Goal: Information Seeking & Learning: Learn about a topic

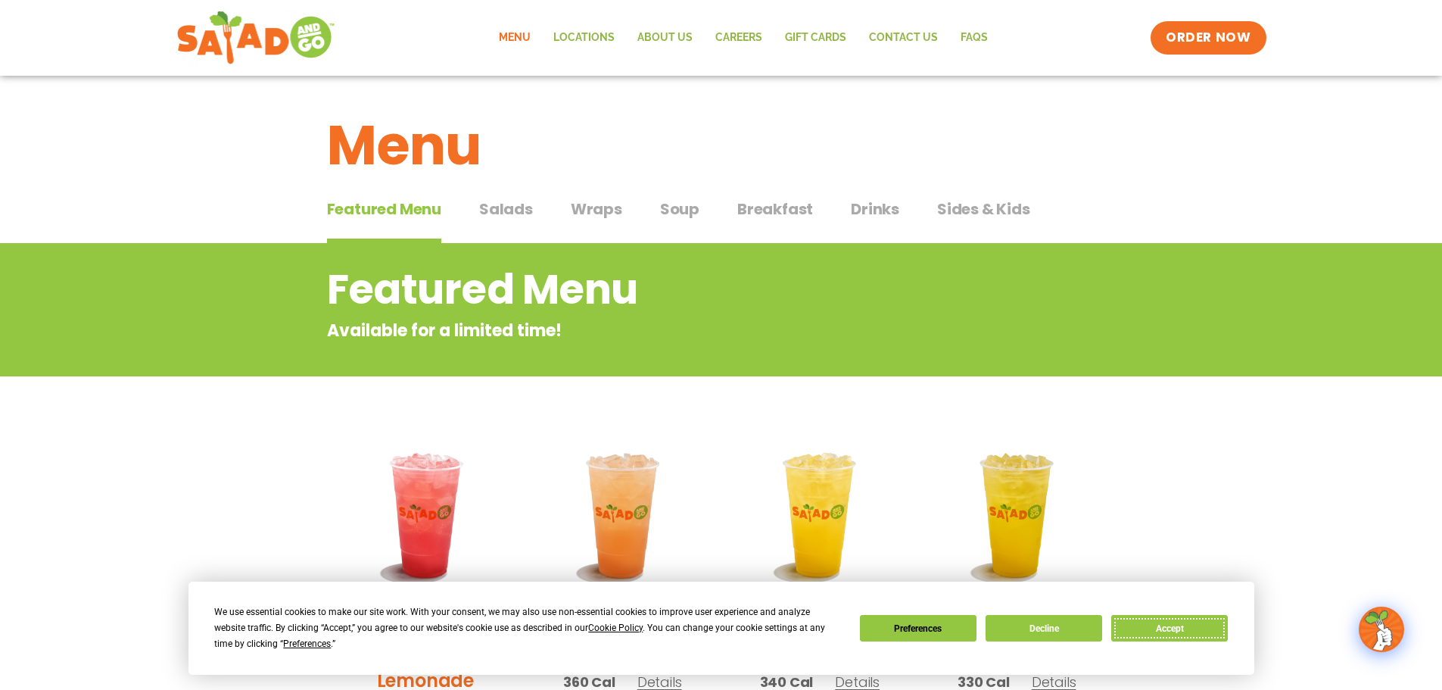
click at [1175, 626] on button "Accept" at bounding box center [1169, 628] width 117 height 26
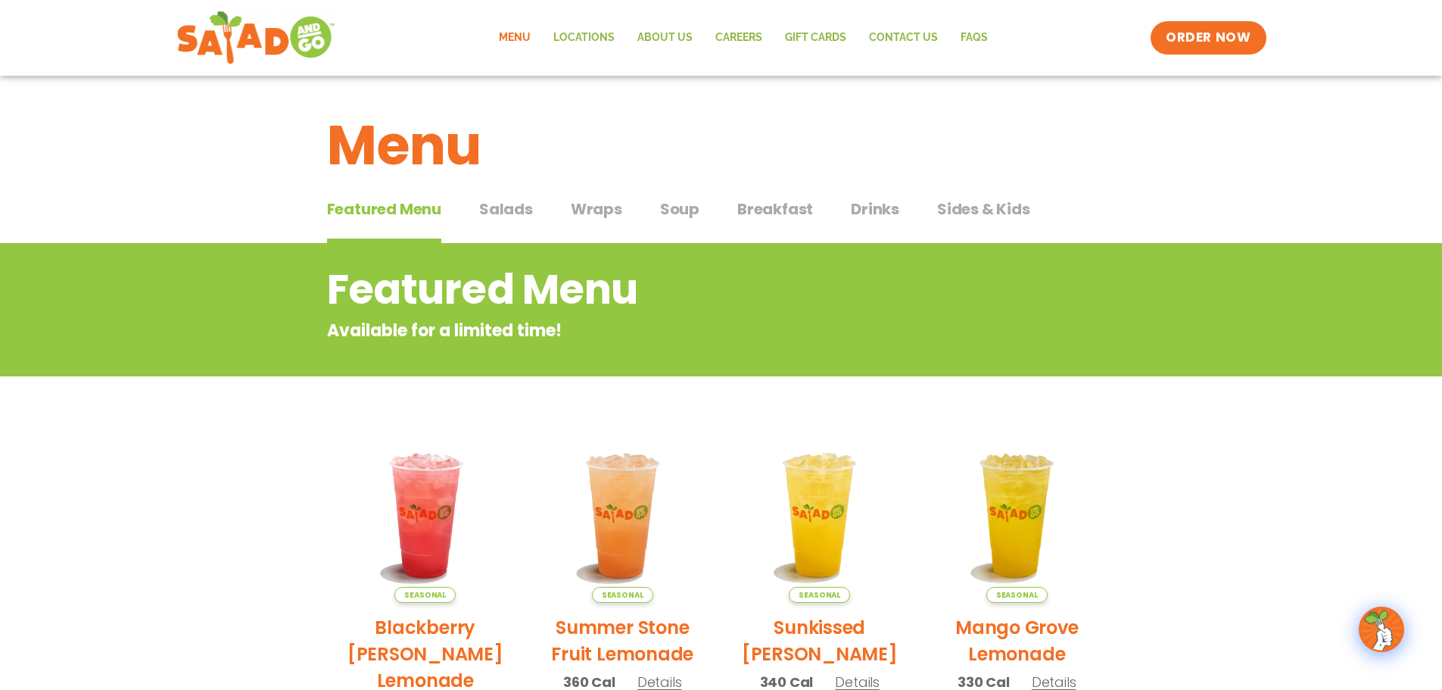
click at [518, 213] on span "Salads" at bounding box center [506, 209] width 54 height 23
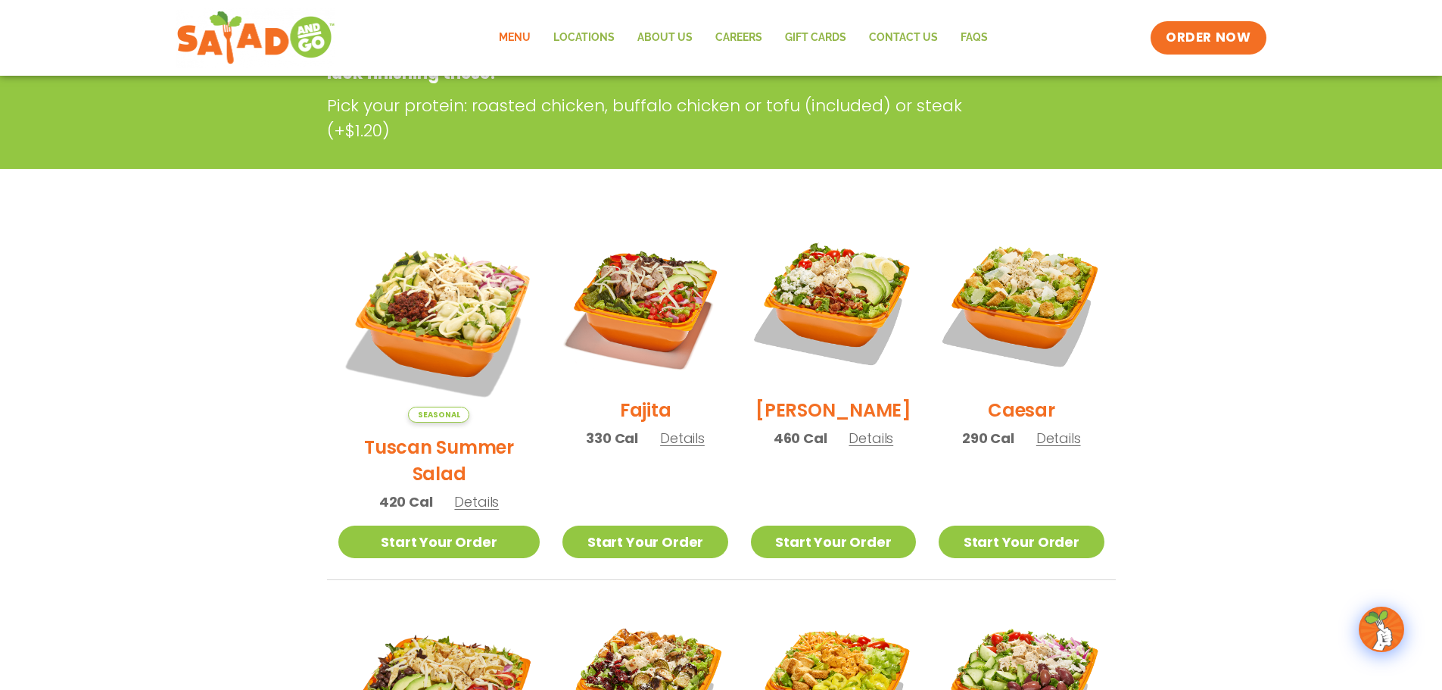
scroll to position [303, 0]
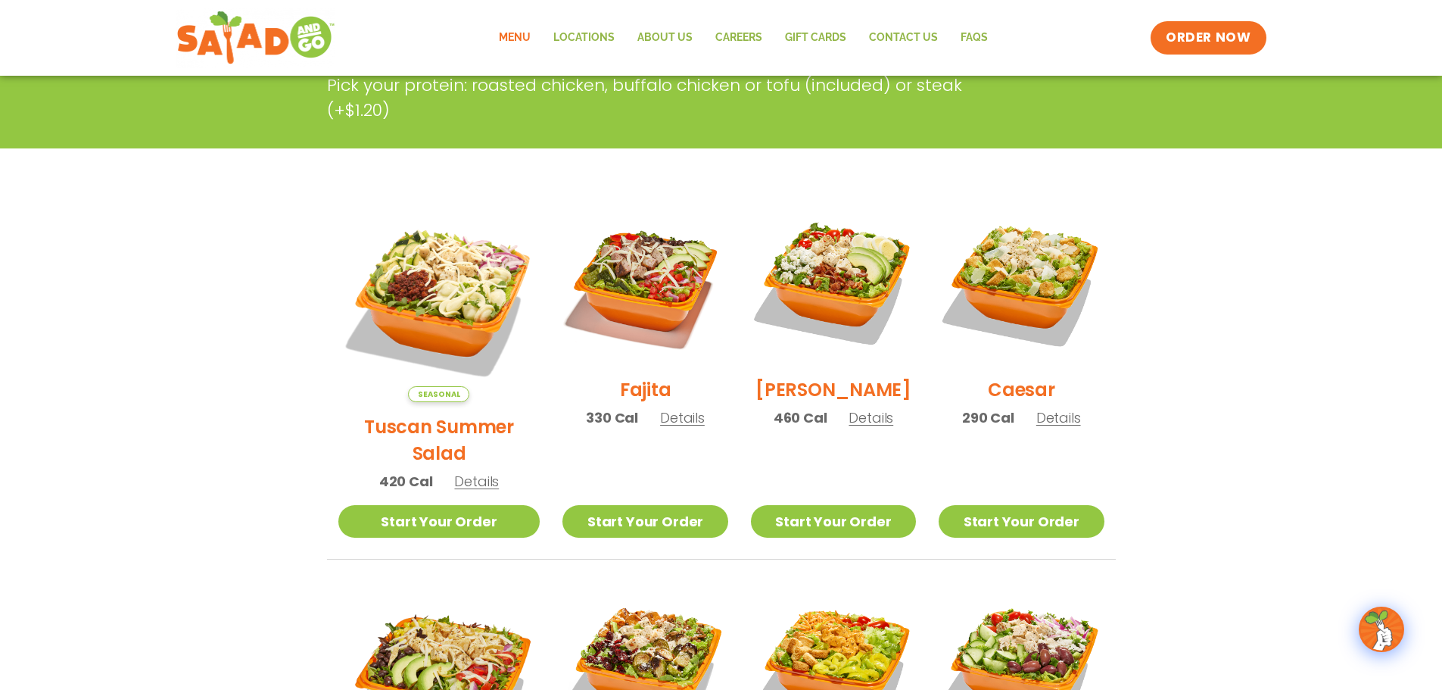
click at [865, 425] on span "Details" at bounding box center [870, 417] width 45 height 19
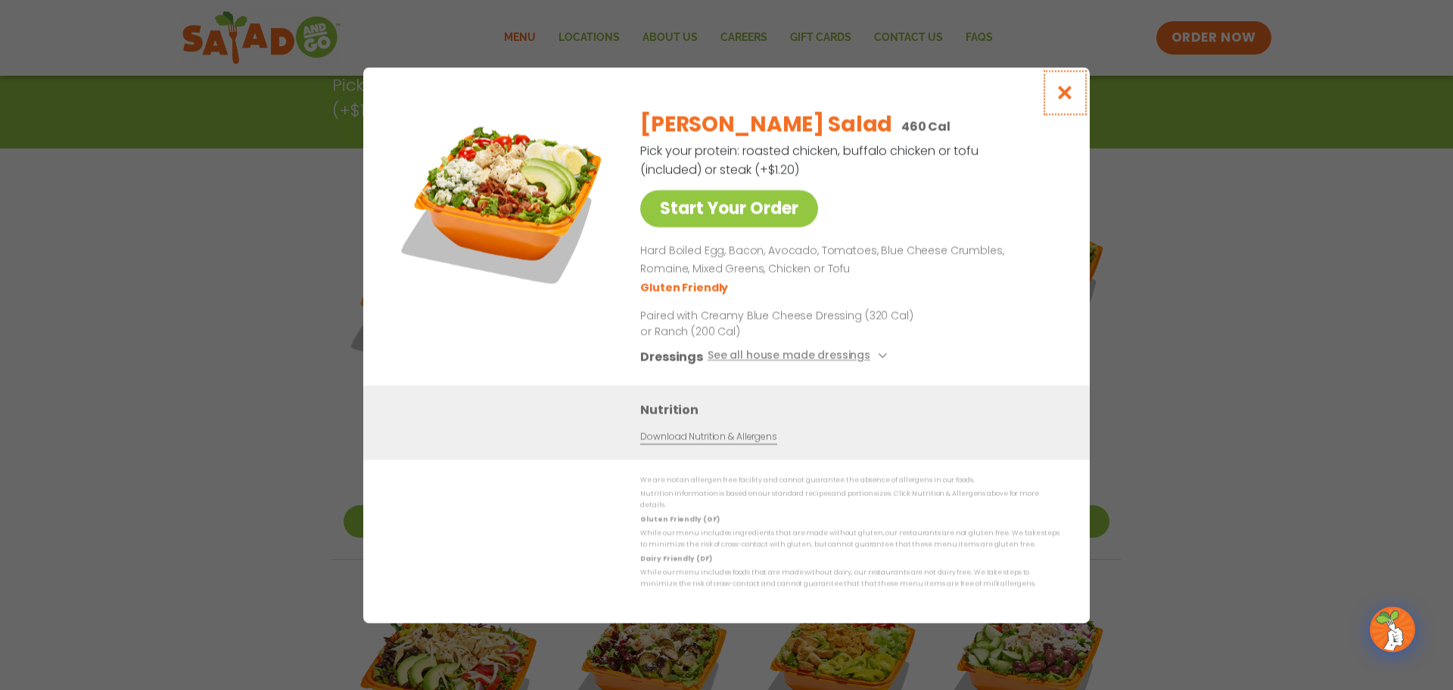
click at [1067, 98] on icon "Close modal" at bounding box center [1065, 93] width 19 height 16
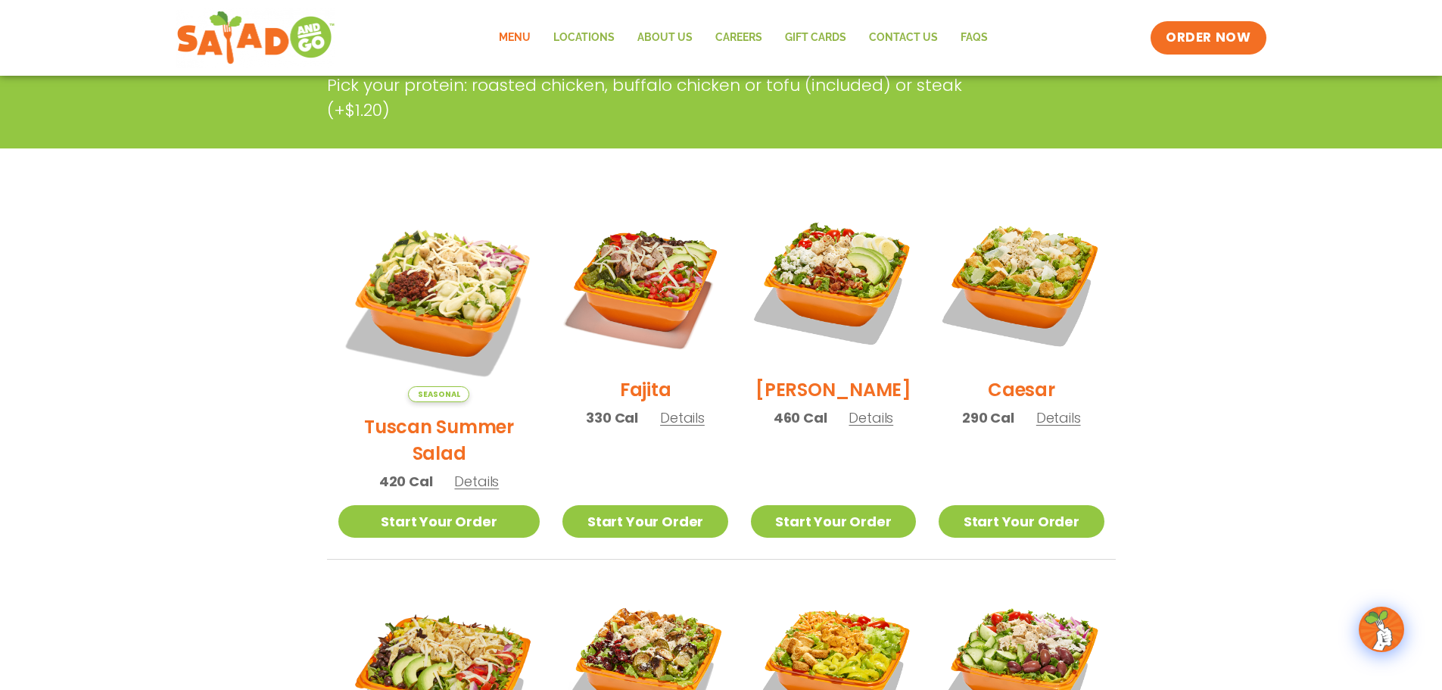
click at [1052, 427] on span "Details" at bounding box center [1058, 417] width 45 height 19
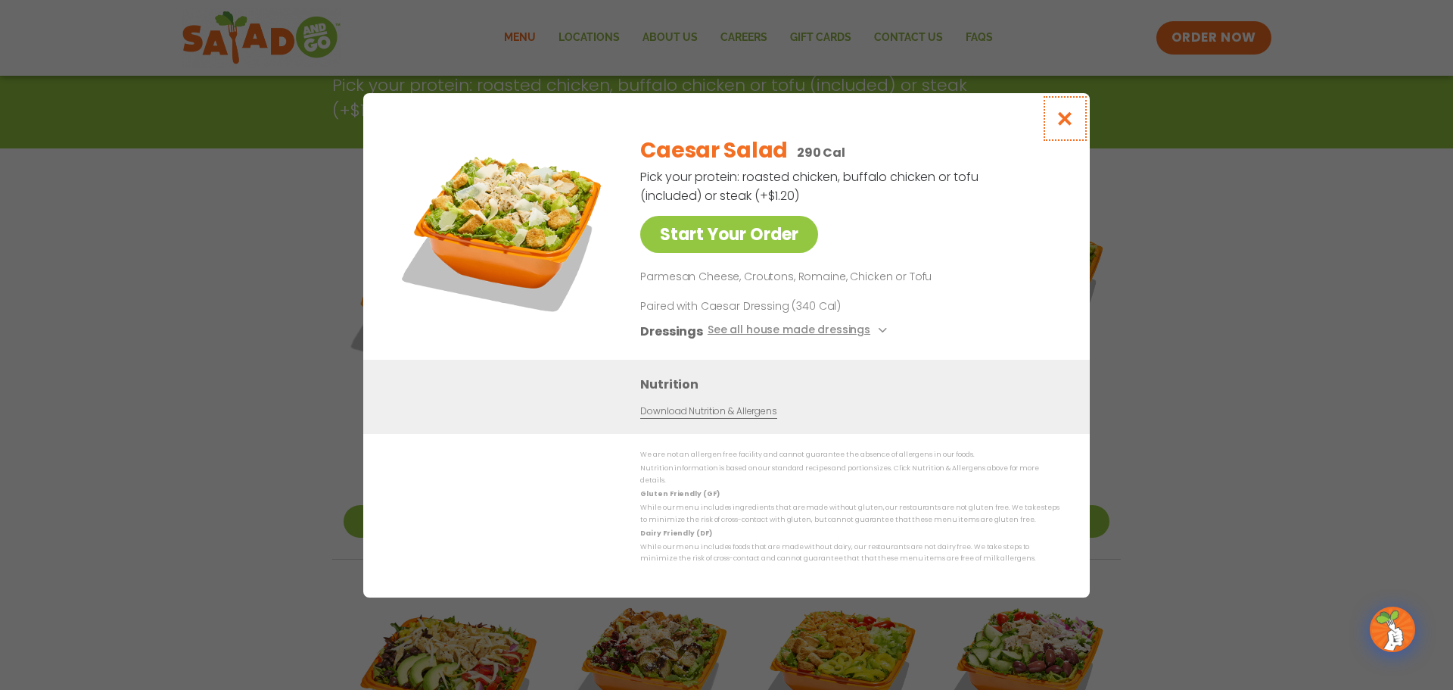
click at [1067, 116] on icon "Close modal" at bounding box center [1065, 119] width 19 height 16
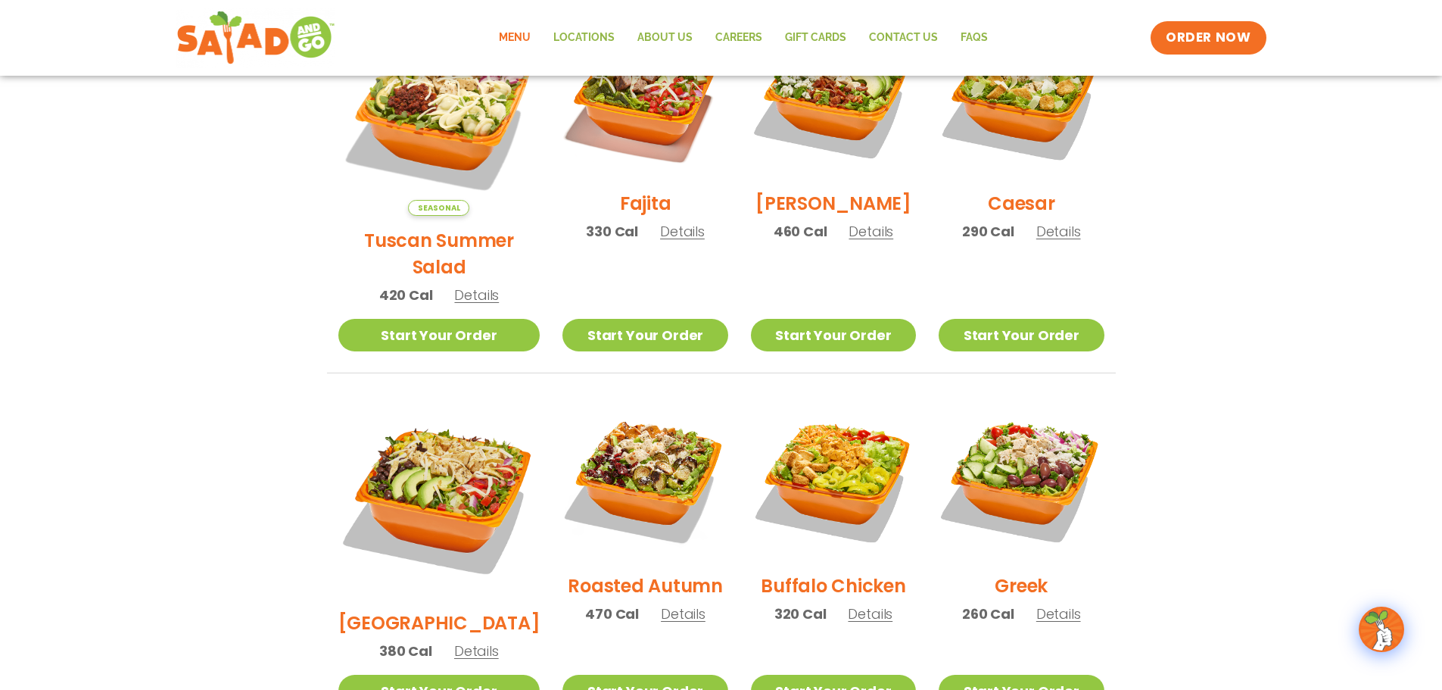
scroll to position [530, 0]
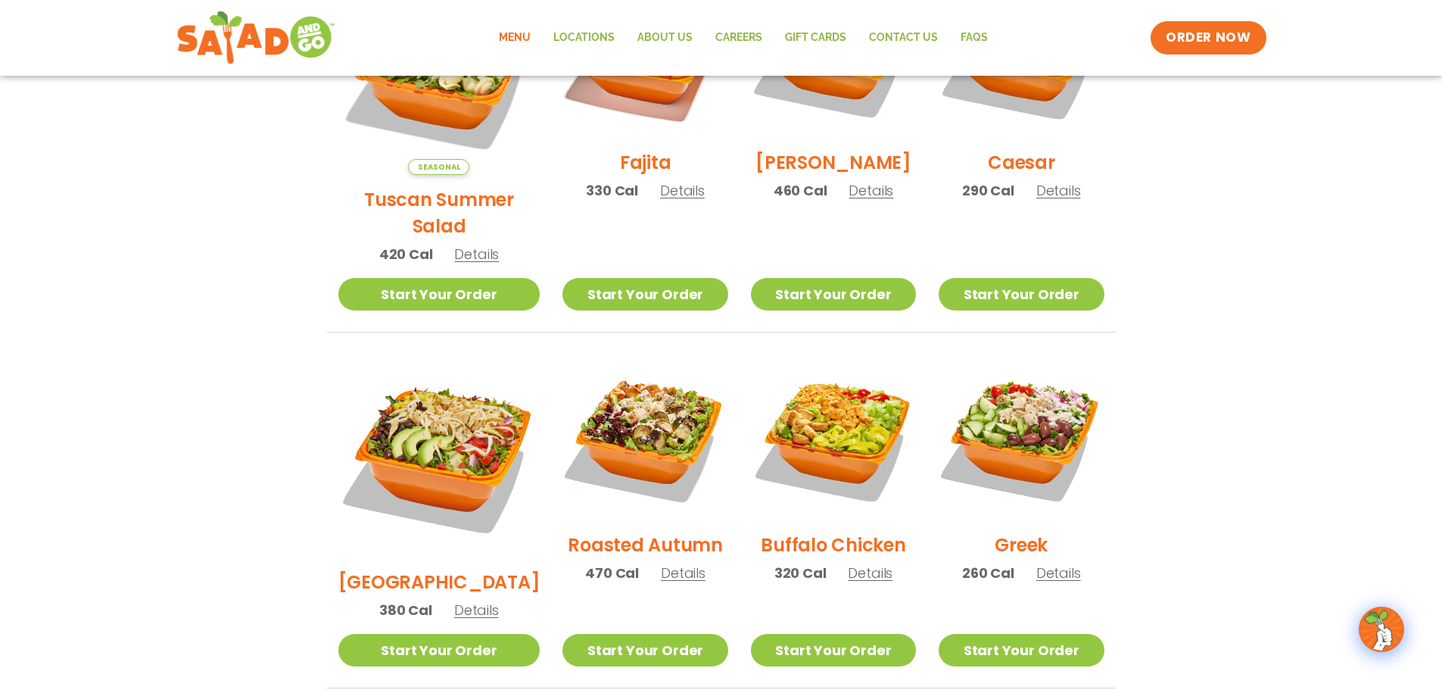
click at [450, 568] on h2 "[GEOGRAPHIC_DATA]" at bounding box center [439, 581] width 202 height 26
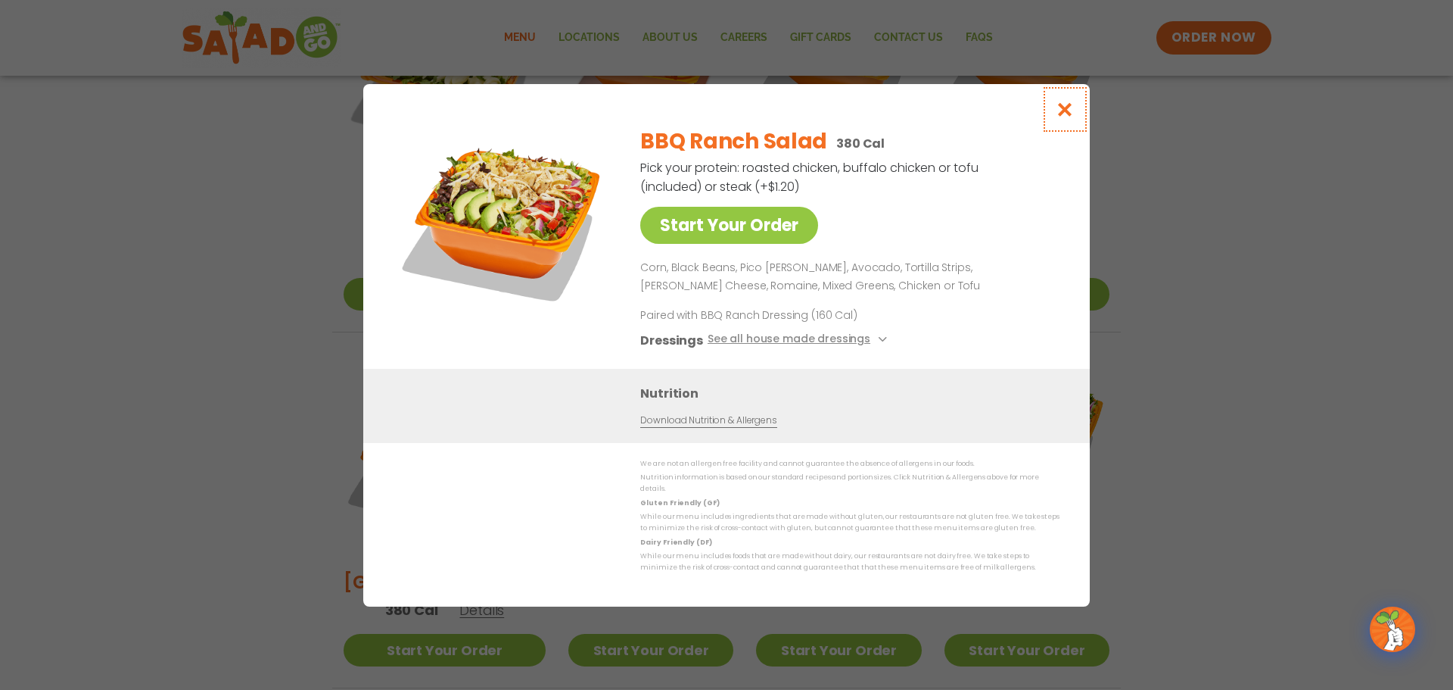
click at [1069, 115] on icon "Close modal" at bounding box center [1065, 109] width 19 height 16
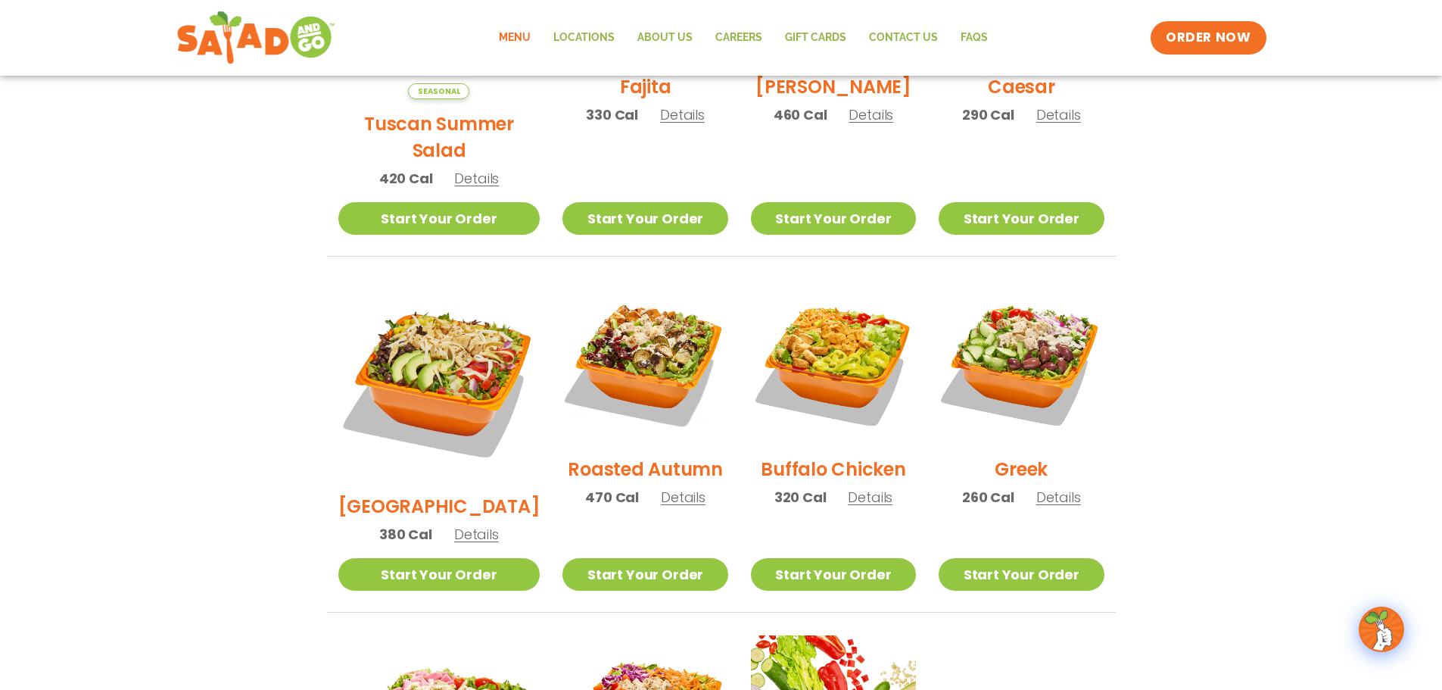
scroll to position [681, 0]
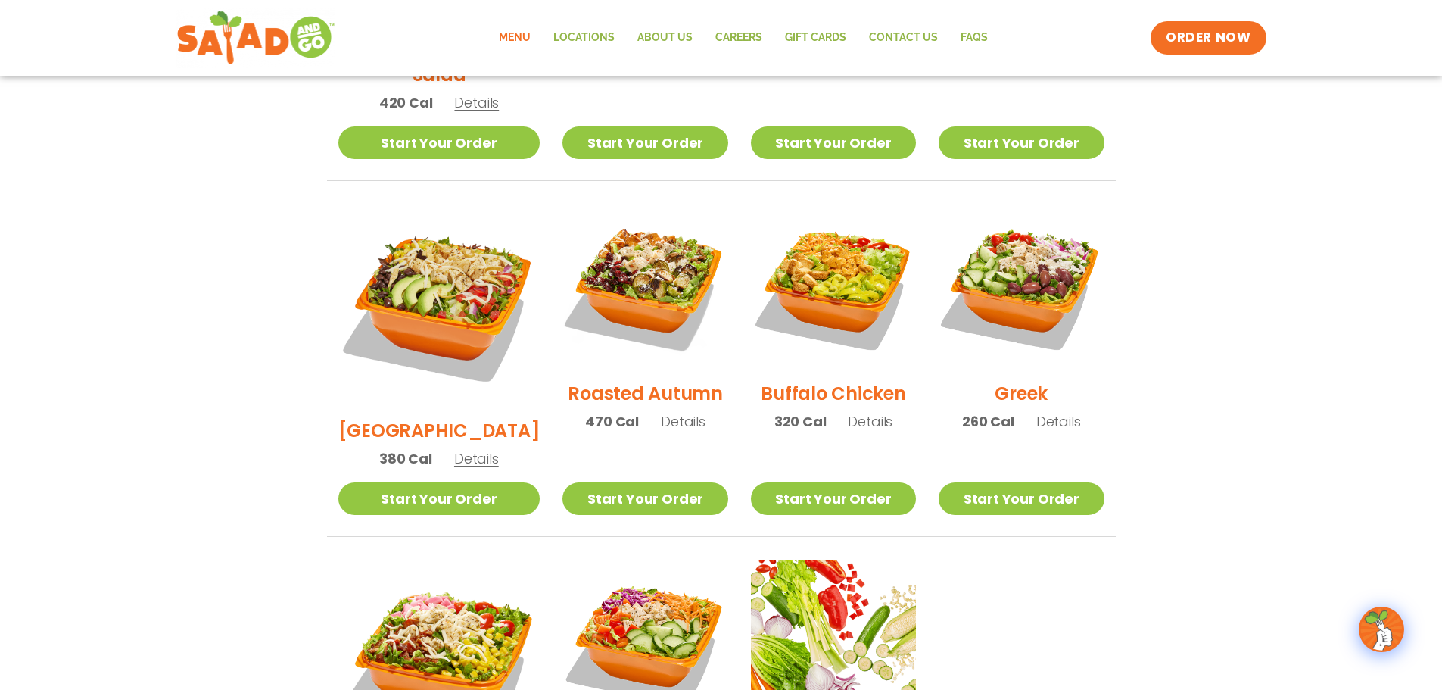
click at [855, 412] on span "Details" at bounding box center [870, 421] width 45 height 19
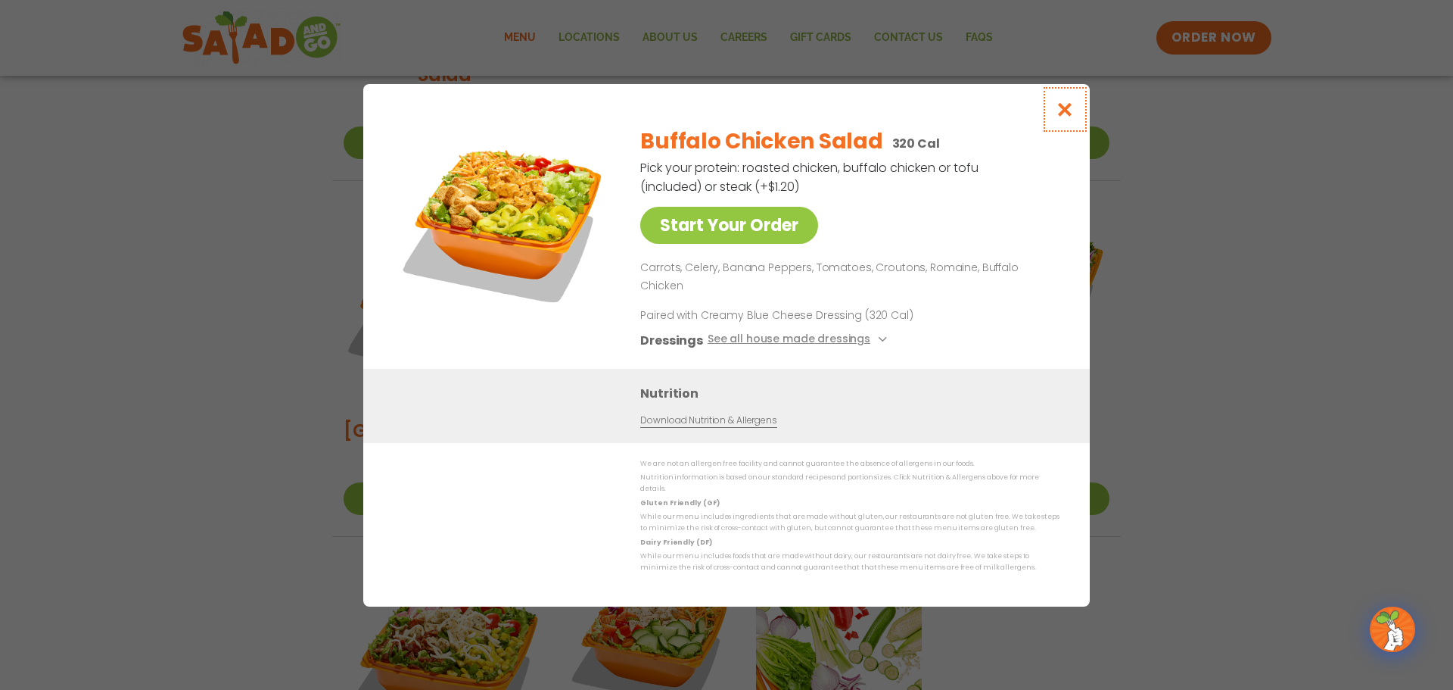
click at [1068, 117] on icon "Close modal" at bounding box center [1065, 109] width 19 height 16
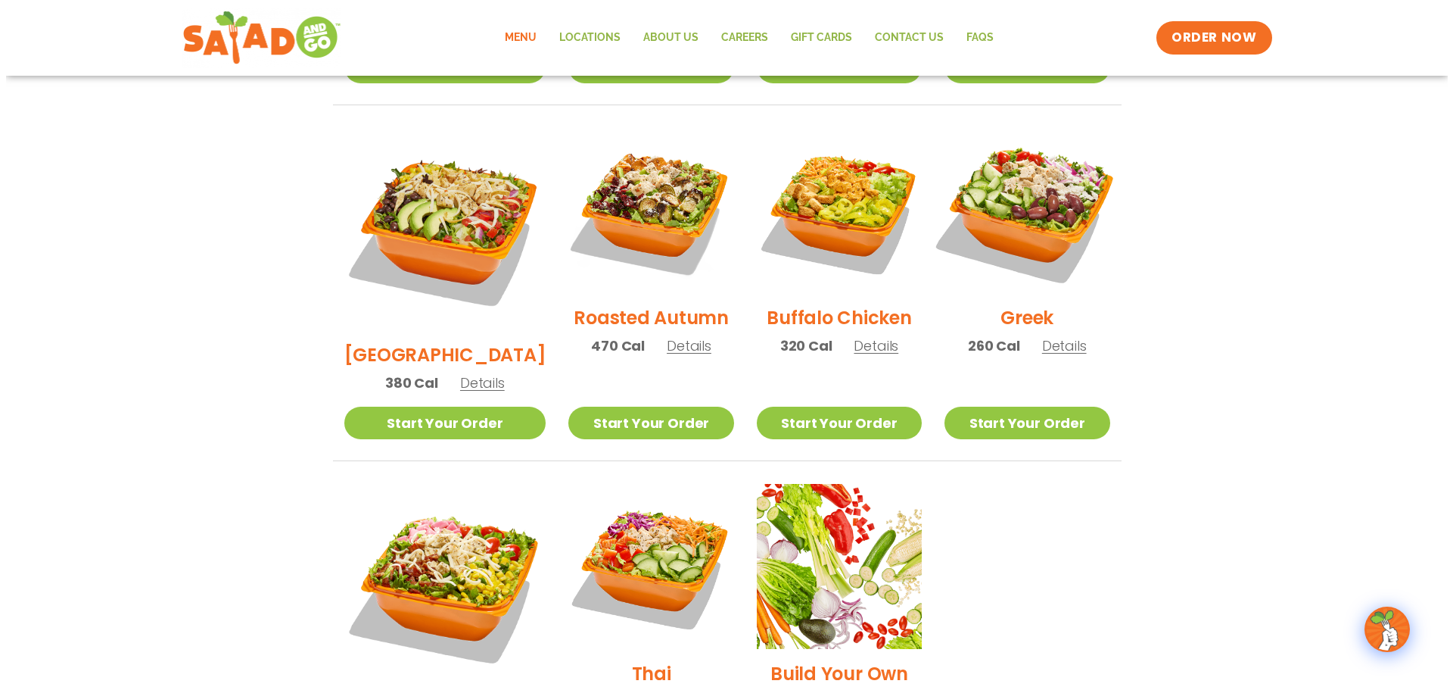
scroll to position [833, 0]
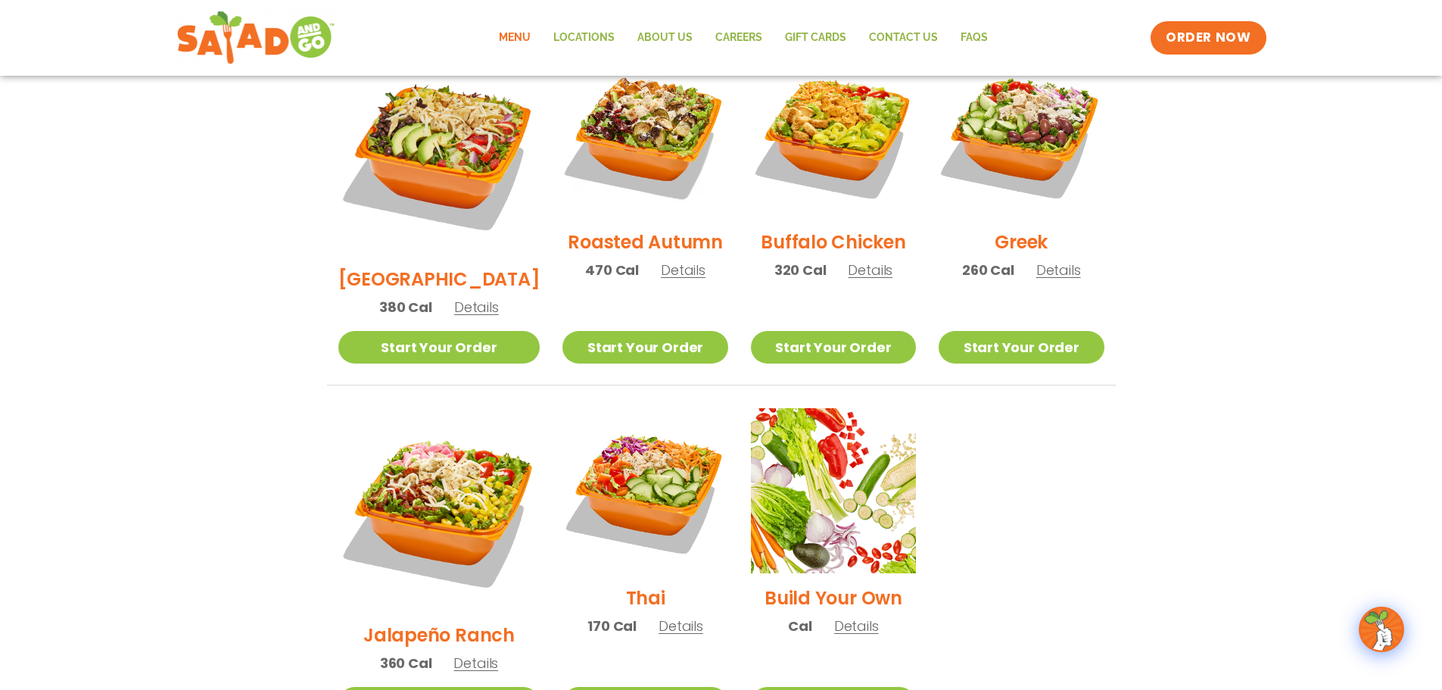
click at [1027, 229] on h2 "Greek" at bounding box center [1021, 242] width 53 height 26
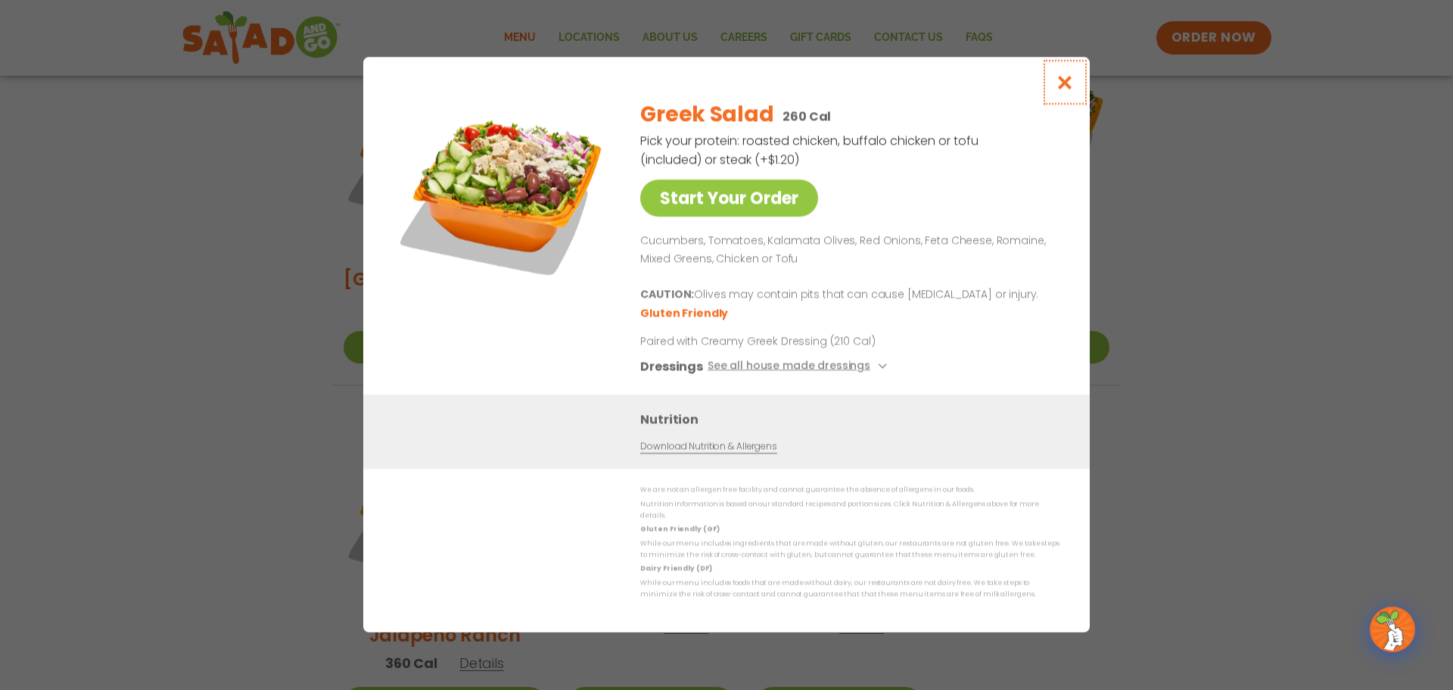
click at [1070, 75] on button "Close modal" at bounding box center [1065, 82] width 49 height 51
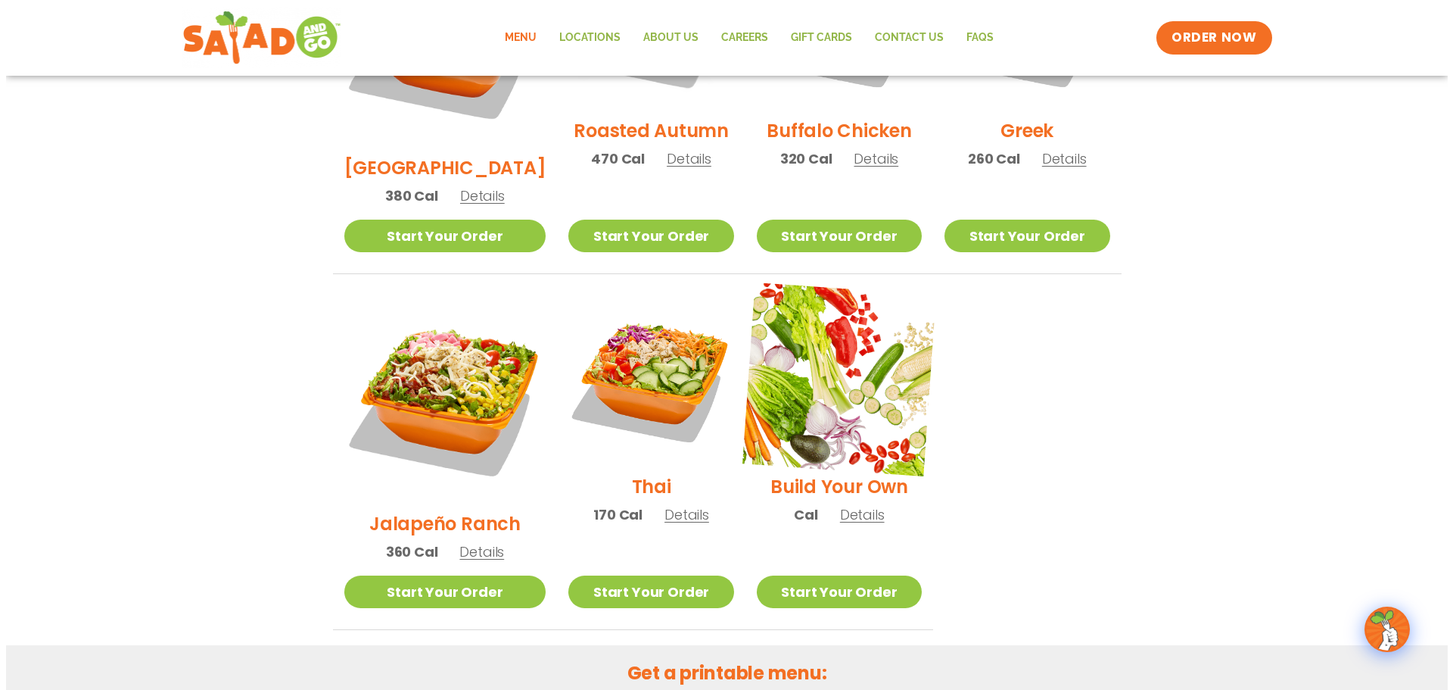
scroll to position [953, 0]
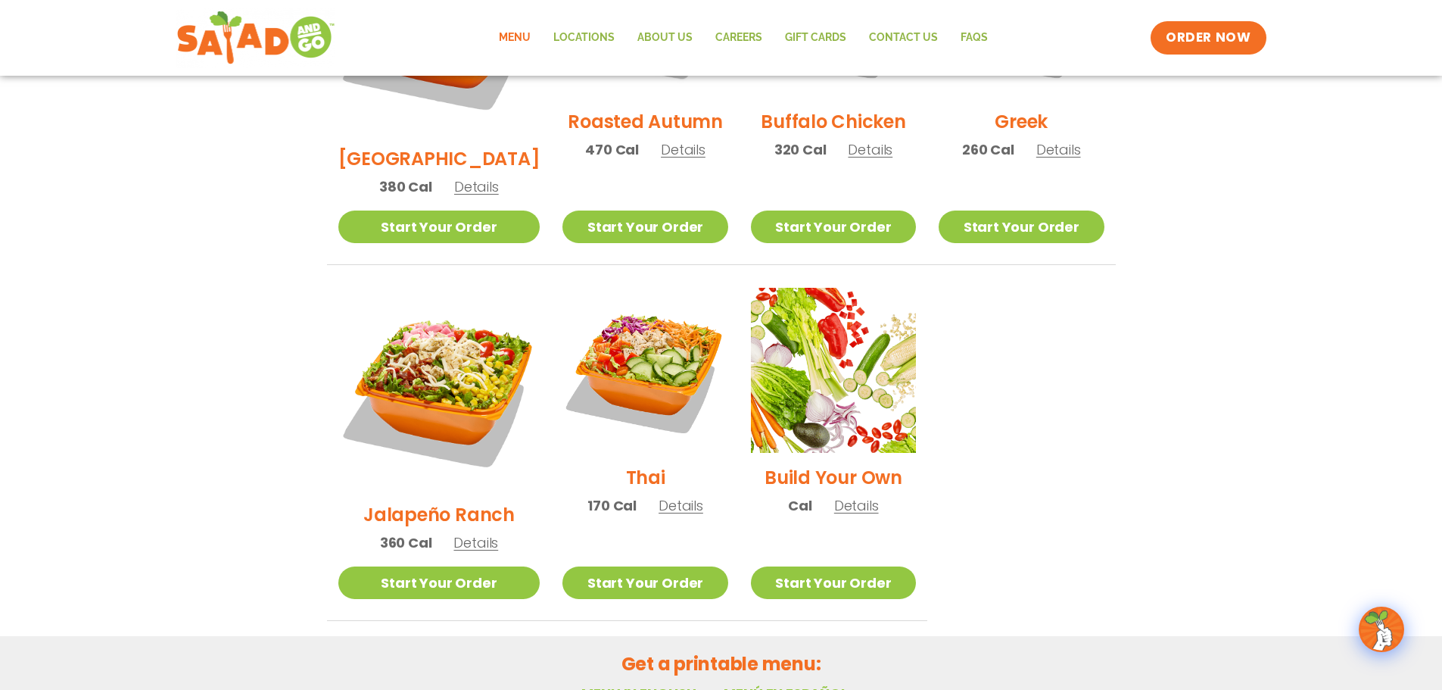
click at [423, 501] on h2 "Jalapeño Ranch" at bounding box center [438, 514] width 151 height 26
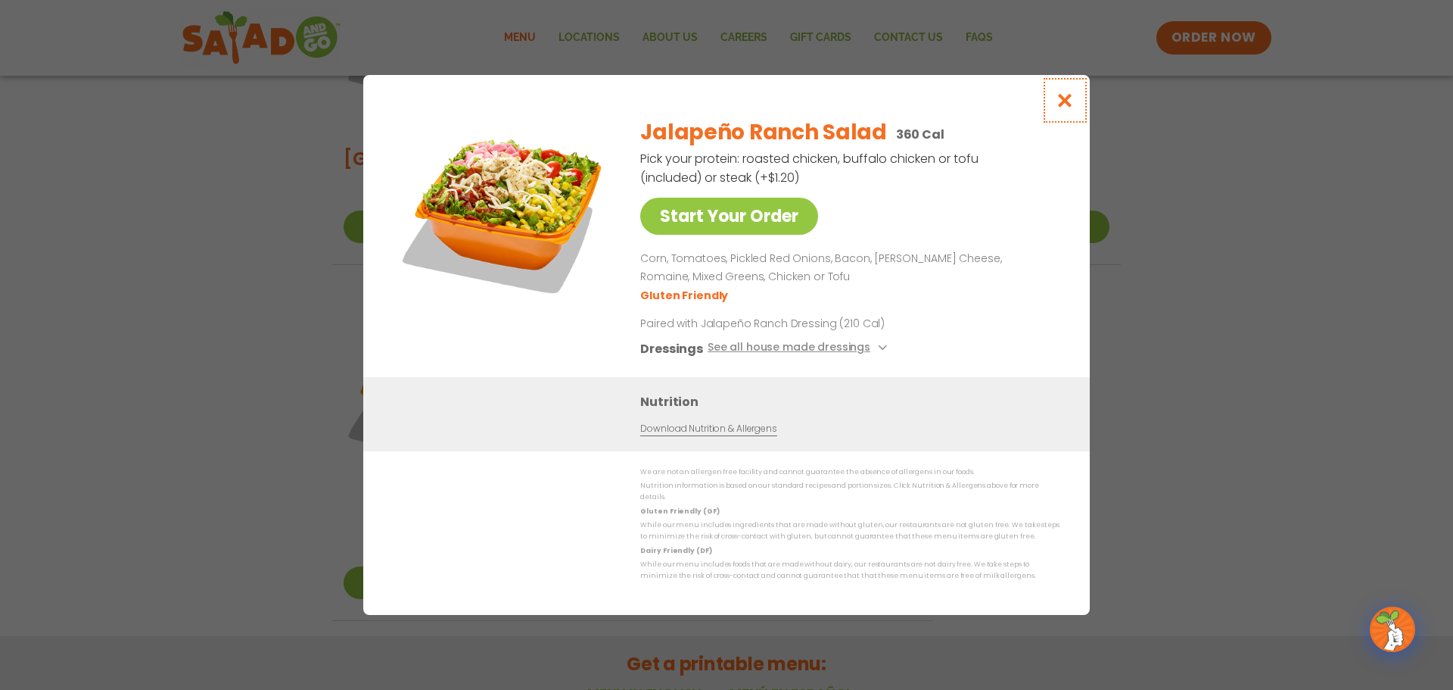
click at [1073, 101] on icon "Close modal" at bounding box center [1065, 100] width 19 height 16
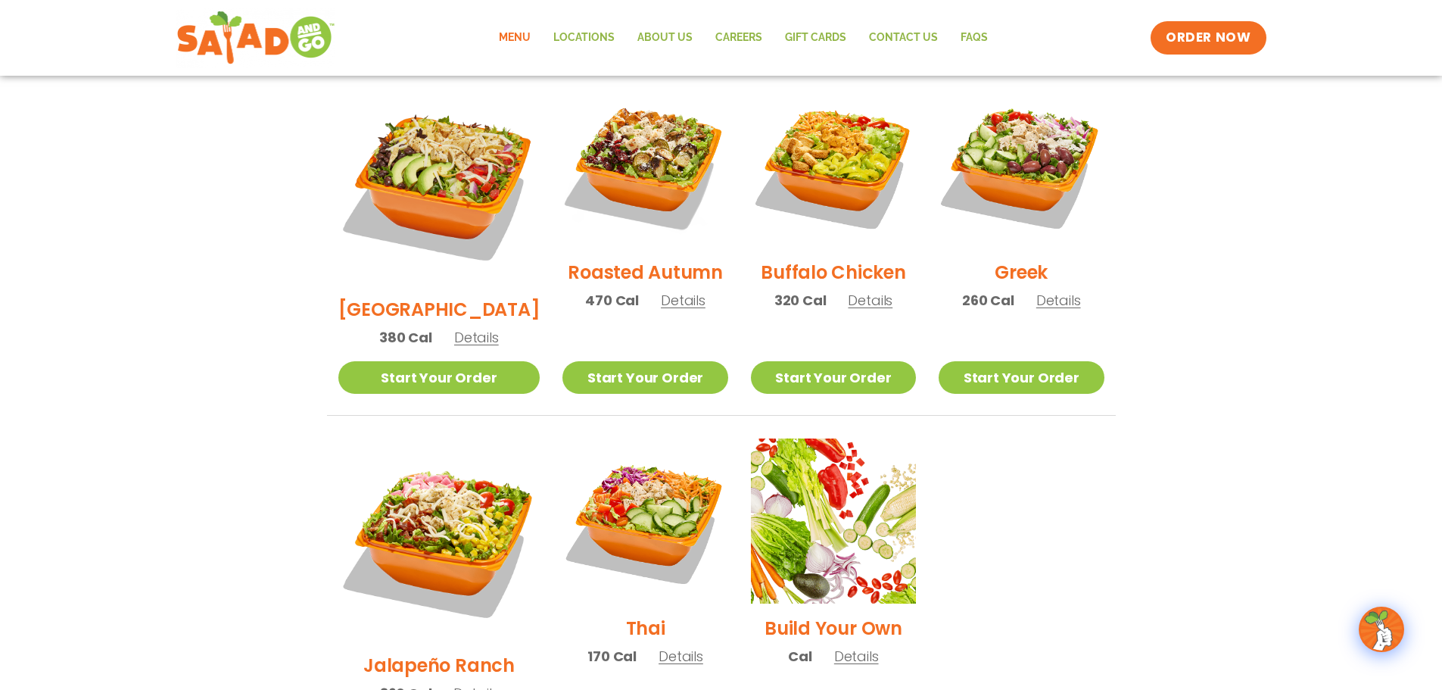
scroll to position [802, 0]
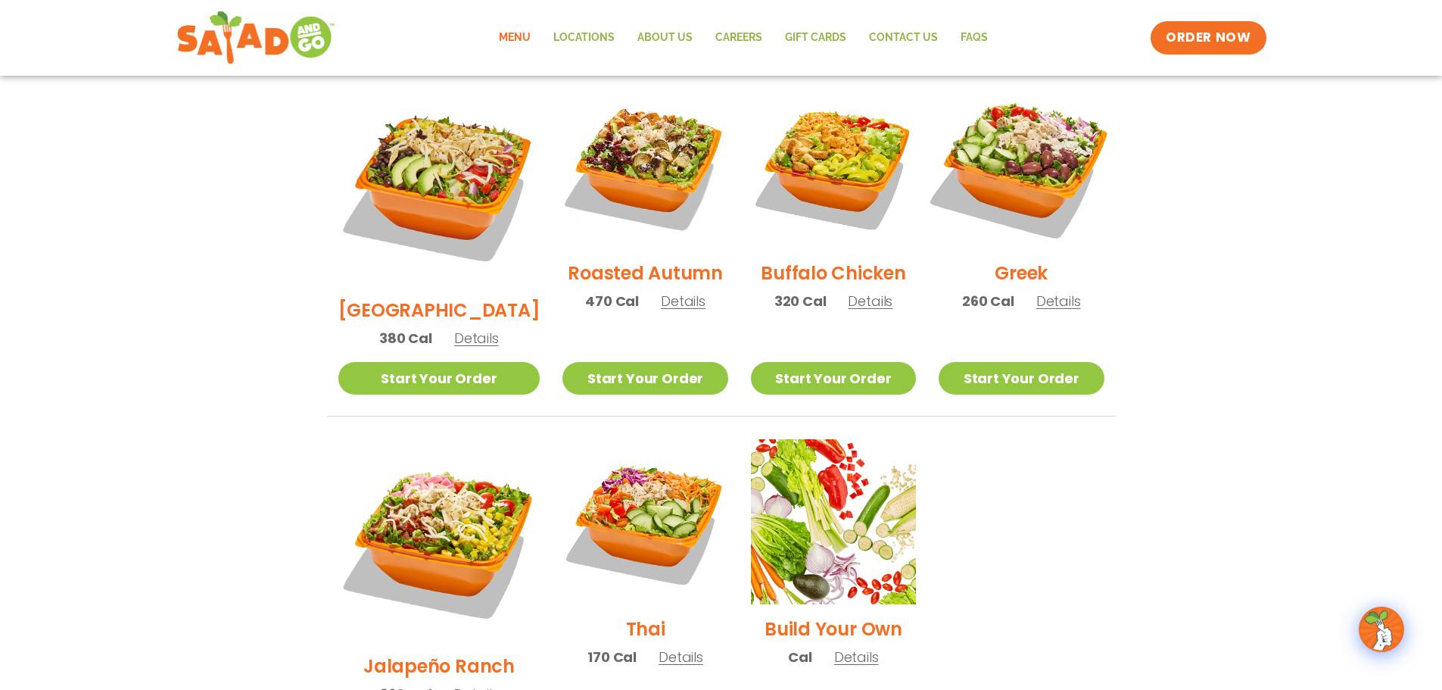
click at [1030, 166] on img at bounding box center [1021, 166] width 194 height 194
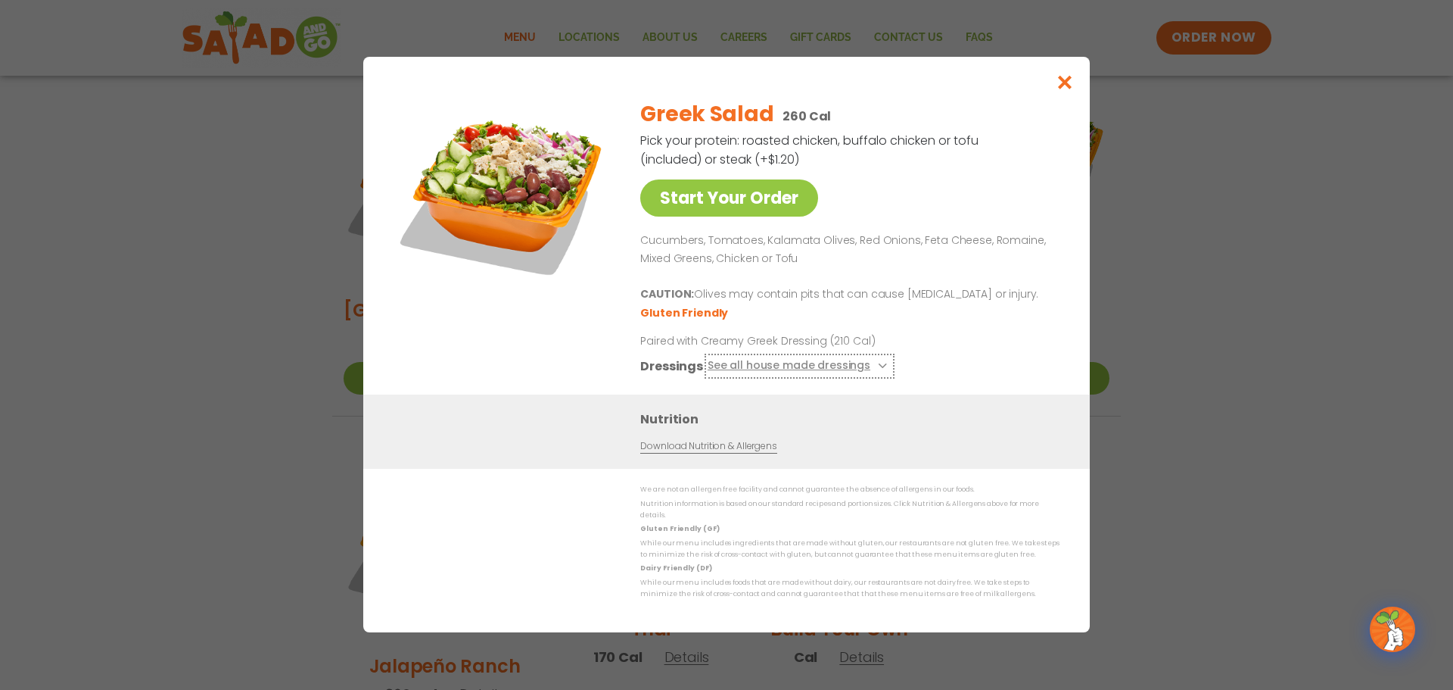
click at [878, 369] on icon at bounding box center [881, 366] width 6 height 6
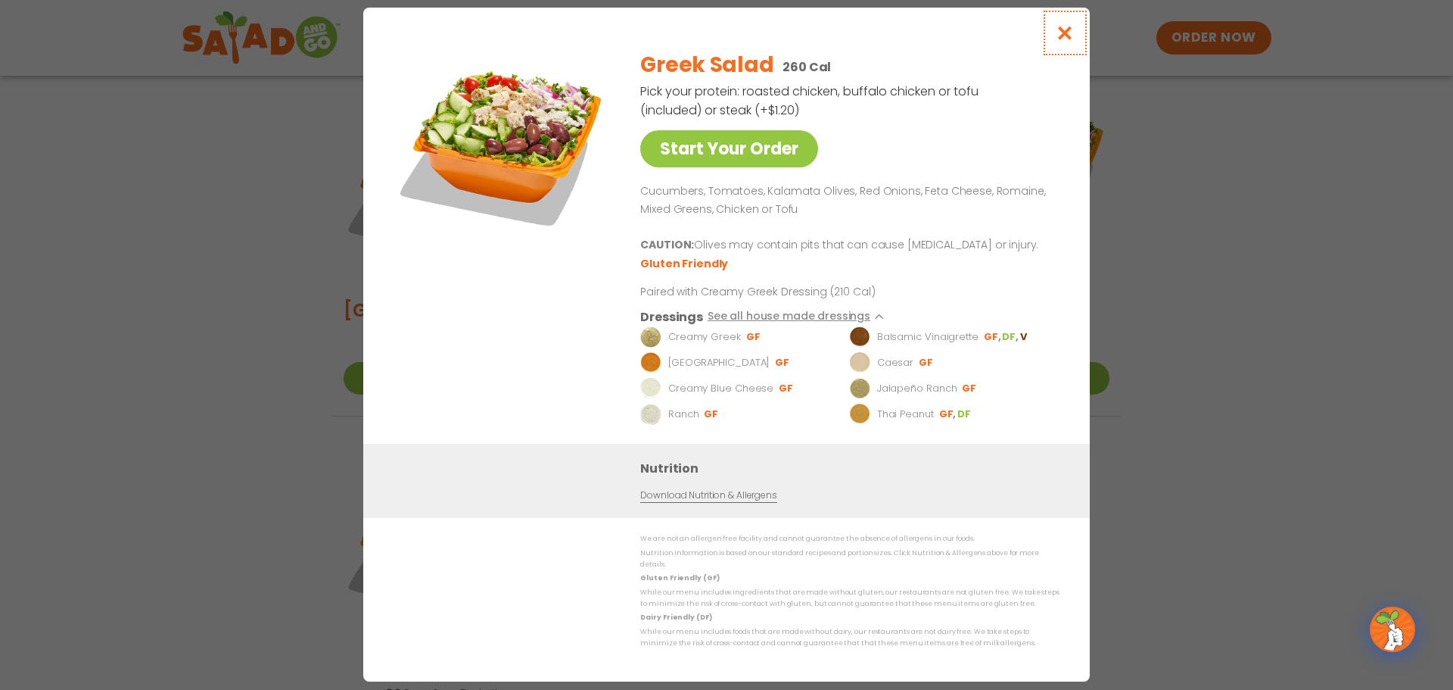
click at [1064, 41] on icon "Close modal" at bounding box center [1065, 33] width 19 height 16
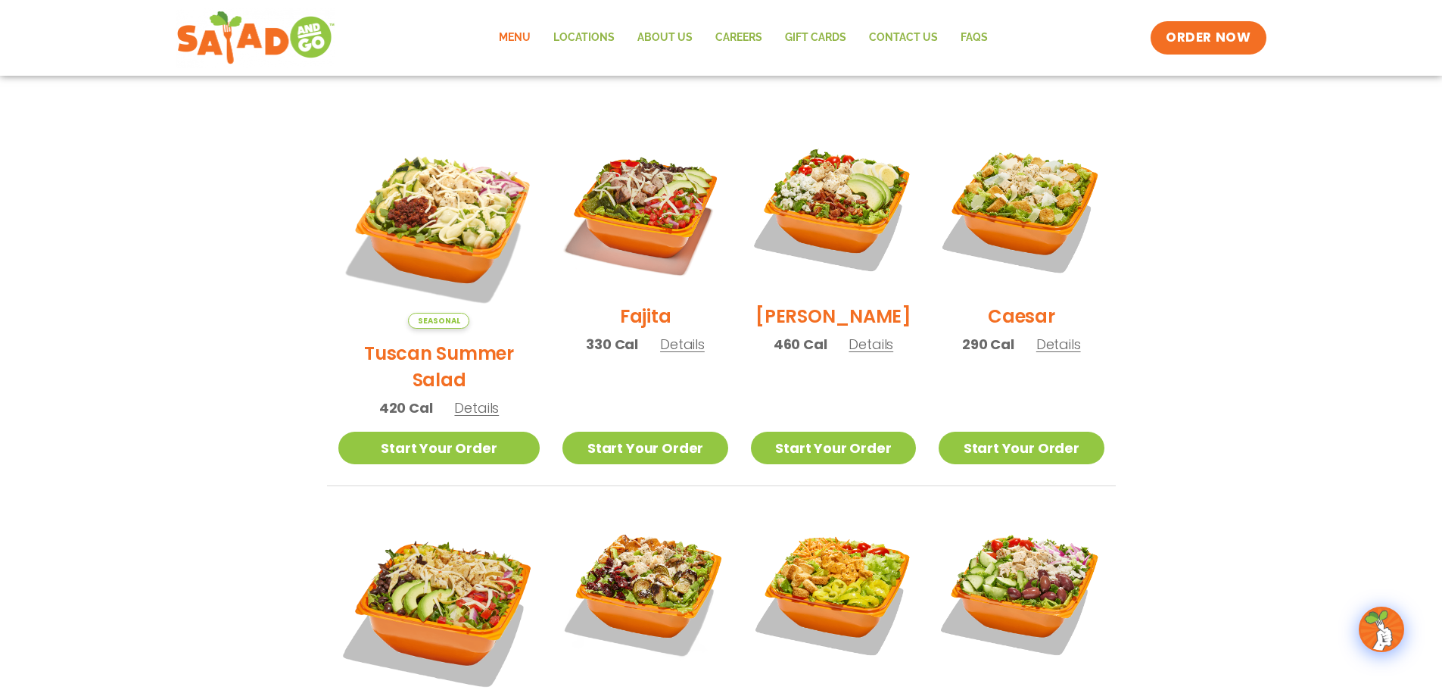
scroll to position [423, 0]
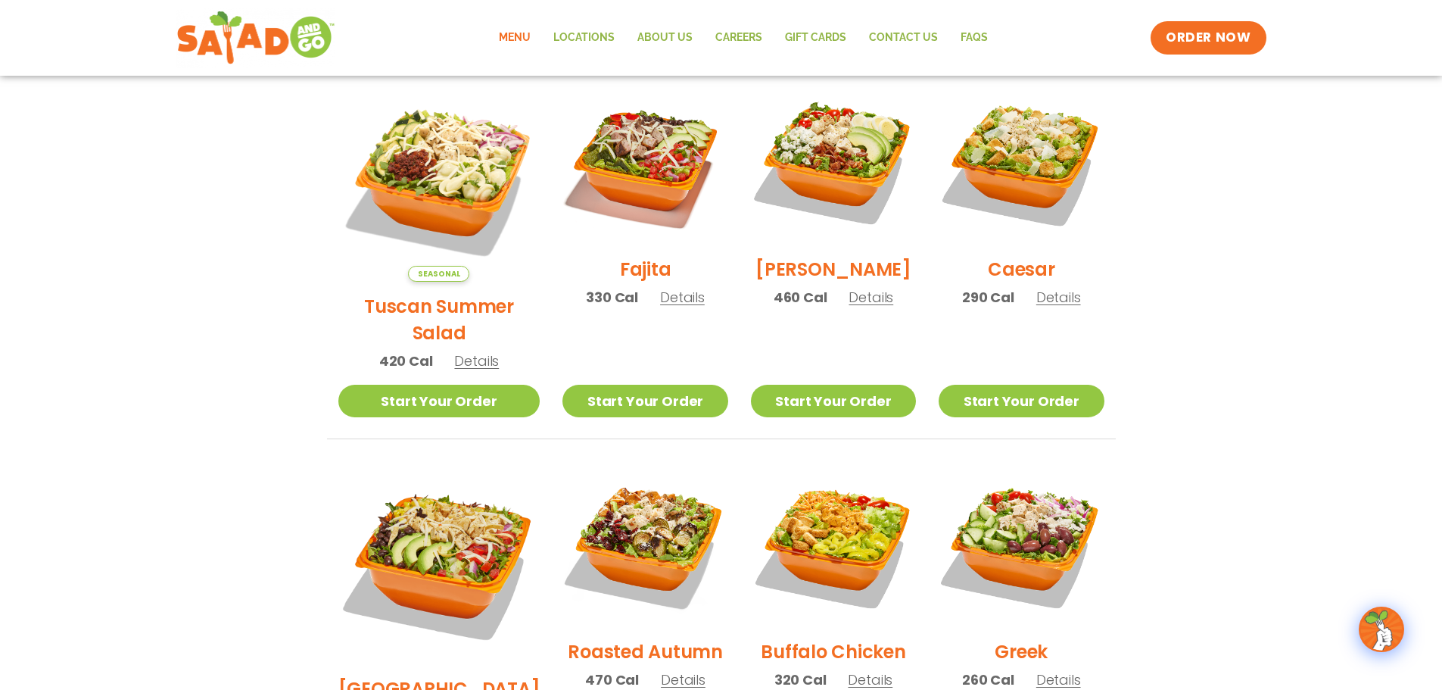
click at [661, 307] on span "Details" at bounding box center [682, 297] width 45 height 19
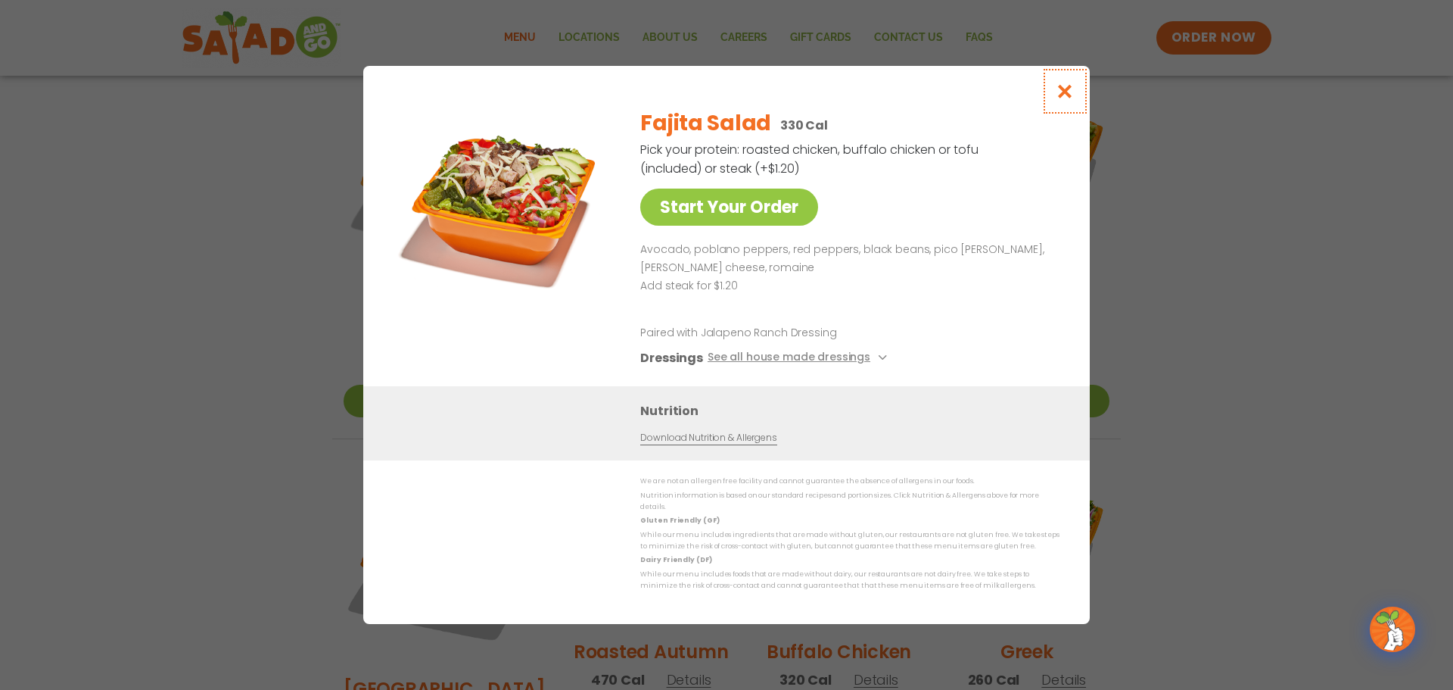
click at [1071, 97] on icon "Close modal" at bounding box center [1065, 91] width 19 height 16
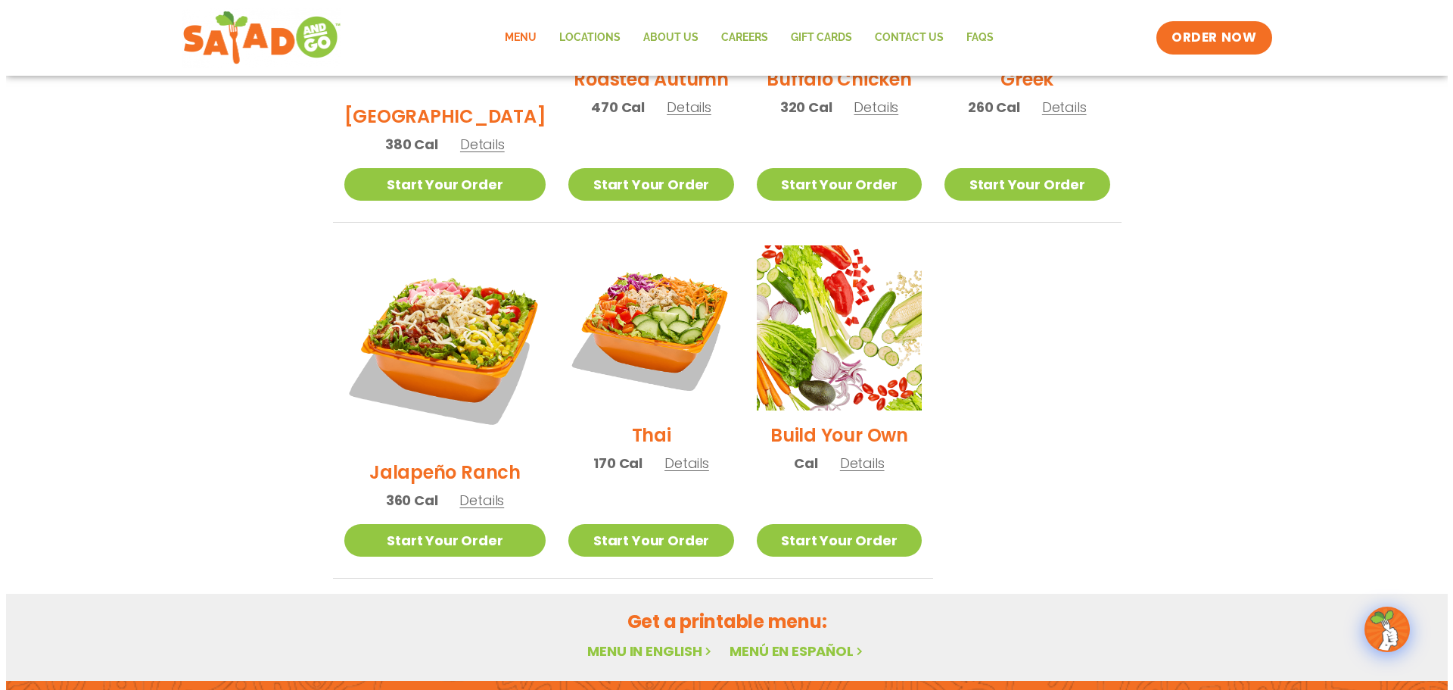
scroll to position [1029, 0]
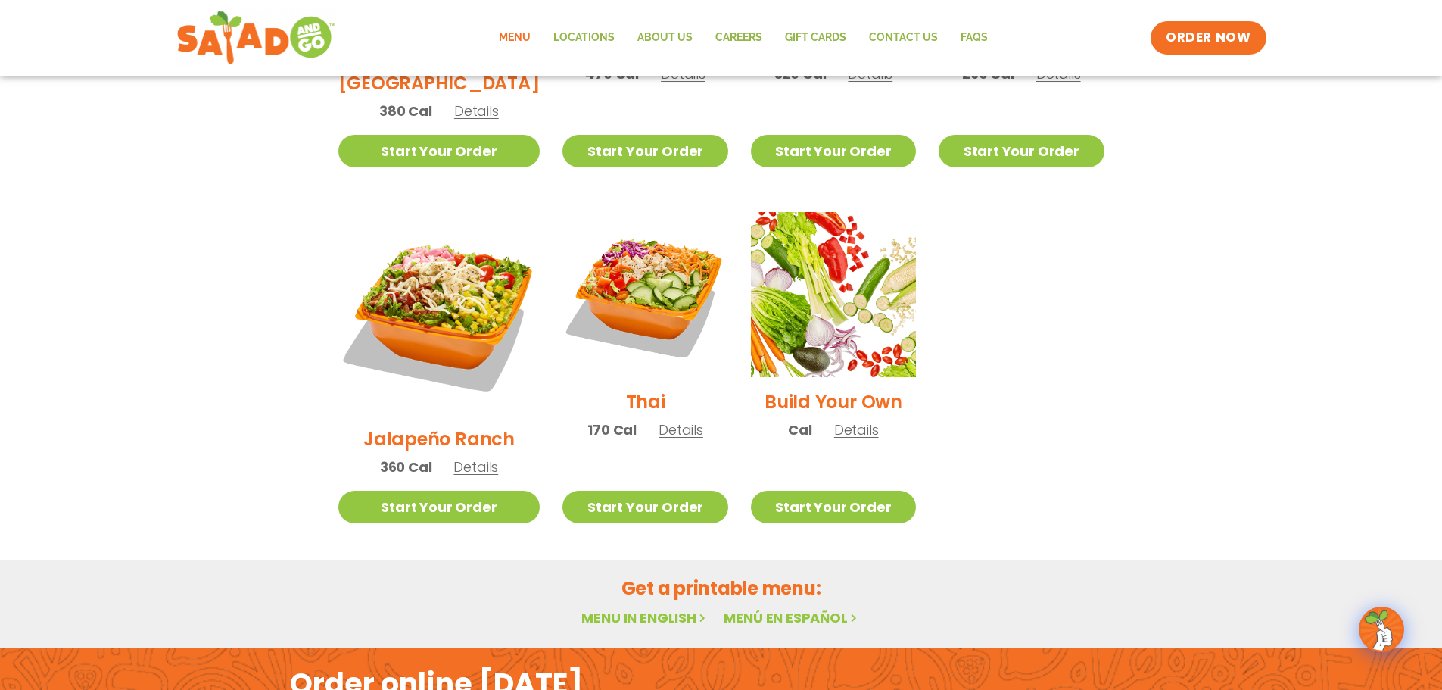
click at [831, 388] on h2 "Build Your Own" at bounding box center [833, 401] width 138 height 26
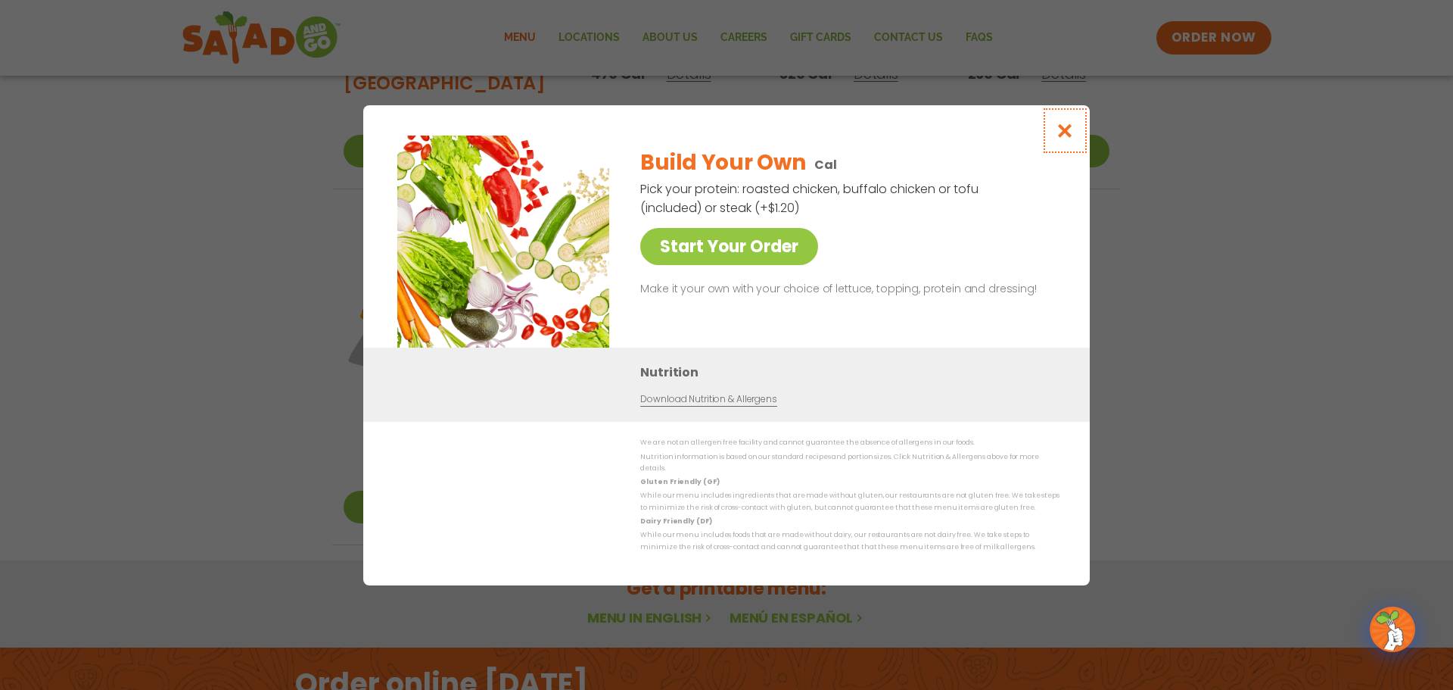
click at [1063, 132] on icon "Close modal" at bounding box center [1065, 131] width 19 height 16
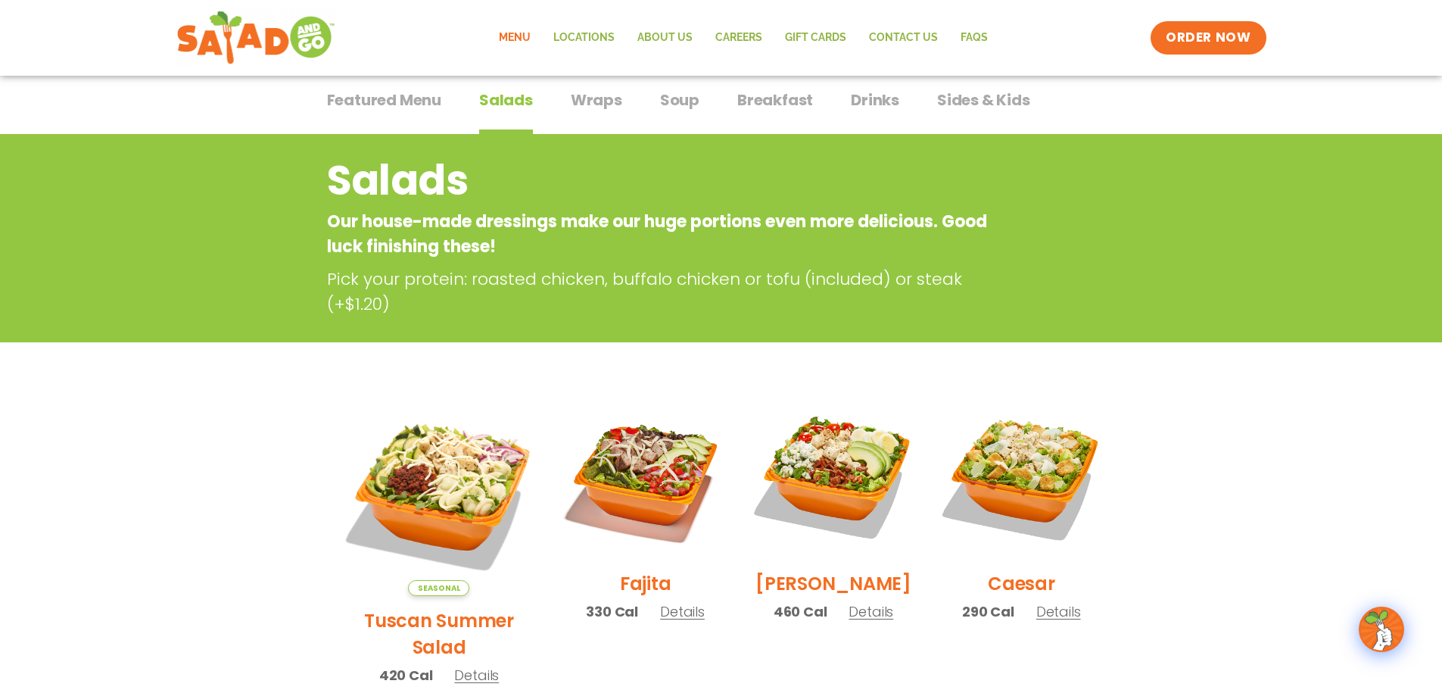
scroll to position [0, 0]
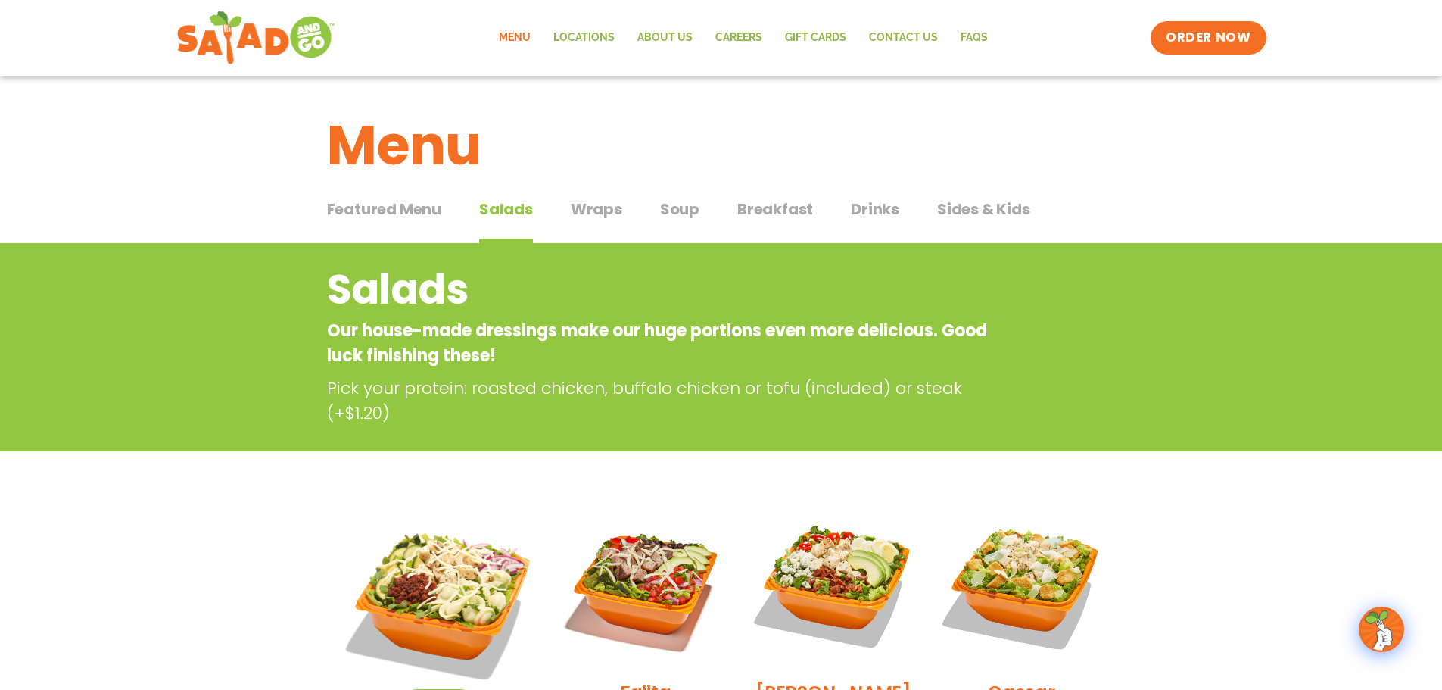
click at [593, 206] on span "Wraps" at bounding box center [596, 209] width 51 height 23
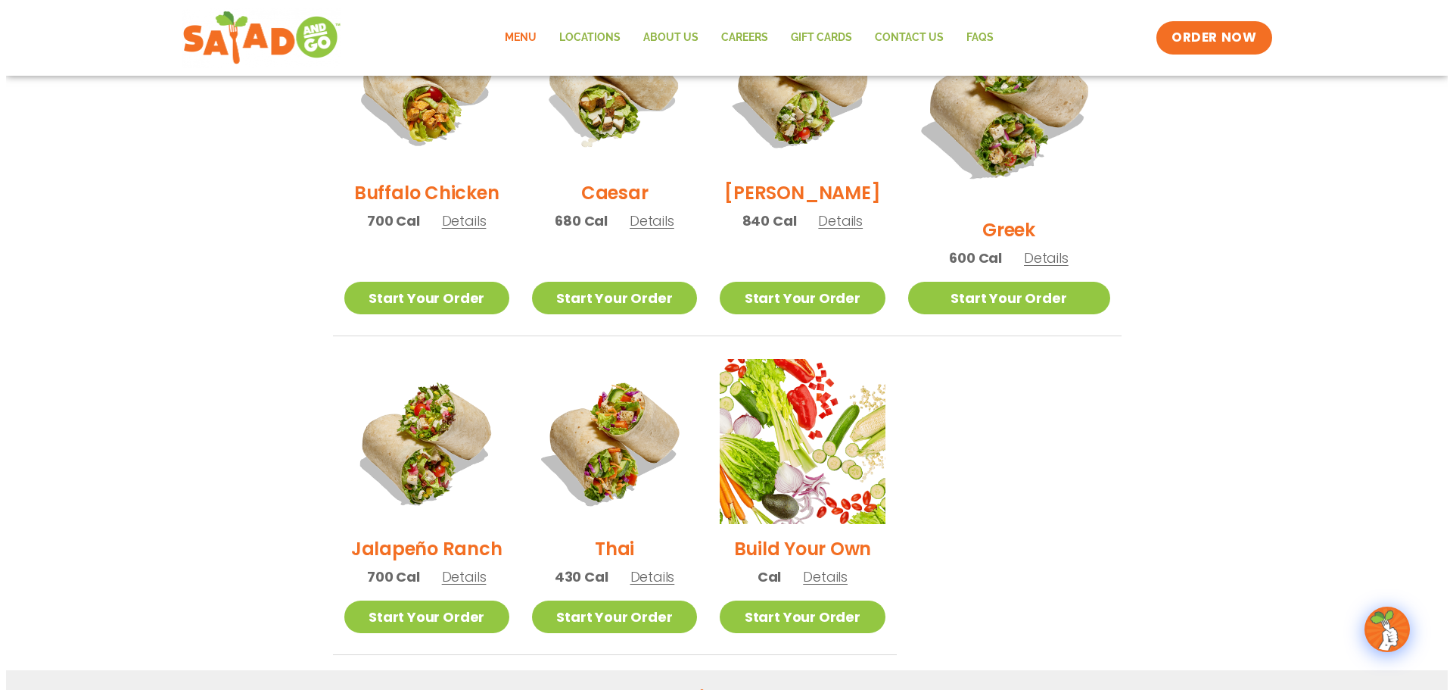
scroll to position [833, 0]
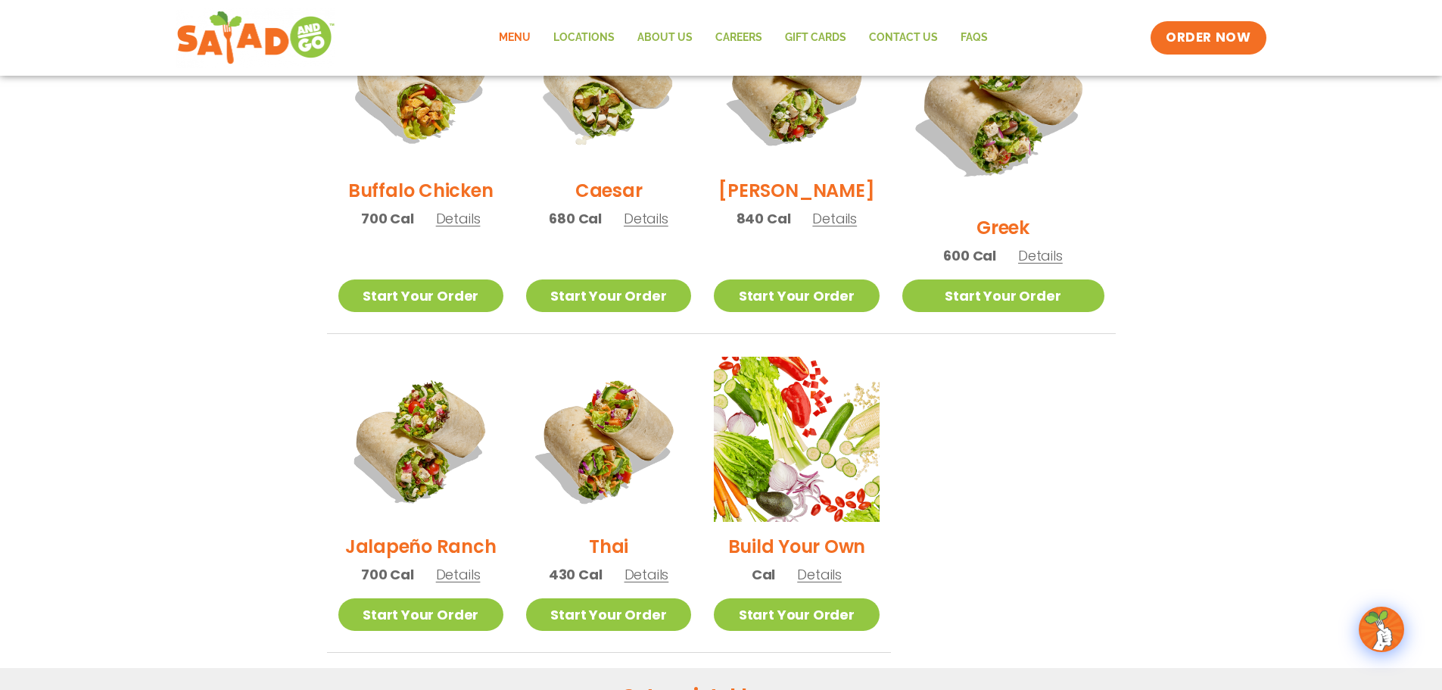
click at [834, 533] on h2 "Build Your Own" at bounding box center [797, 546] width 138 height 26
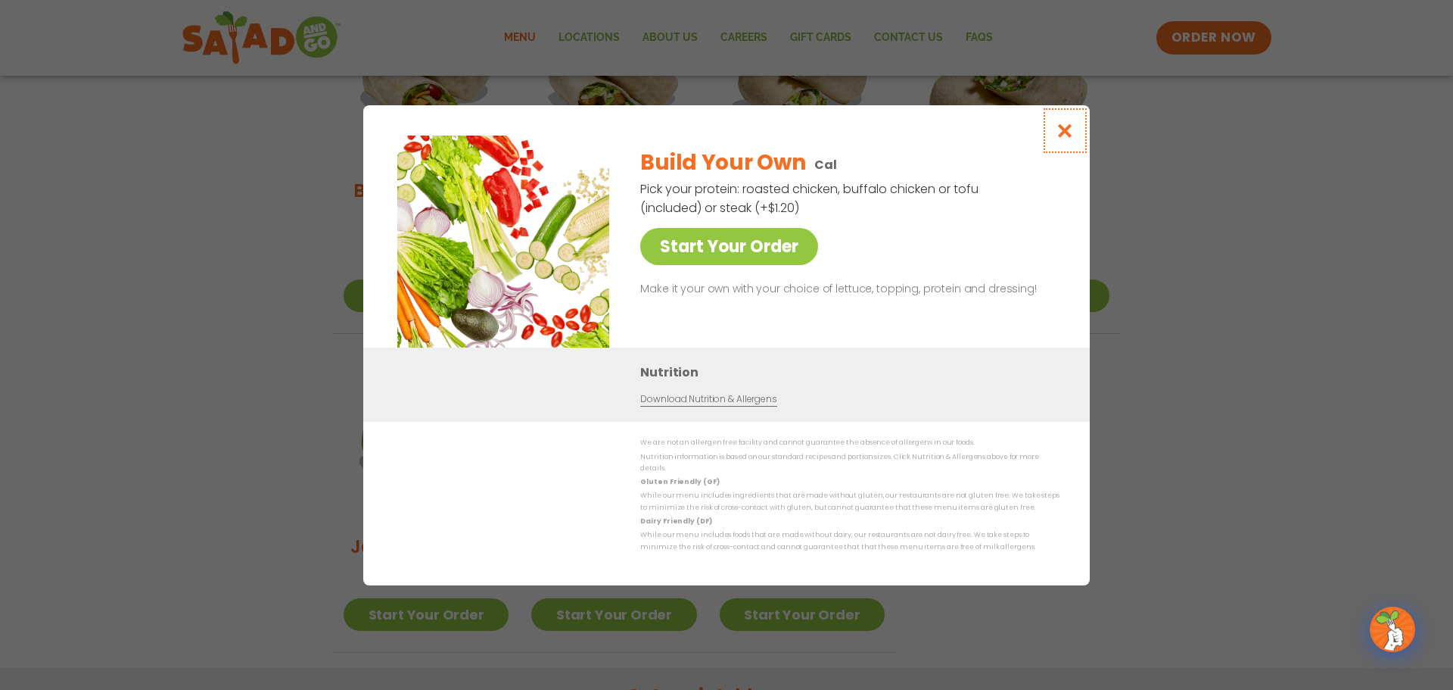
click at [1065, 134] on icon "Close modal" at bounding box center [1065, 131] width 19 height 16
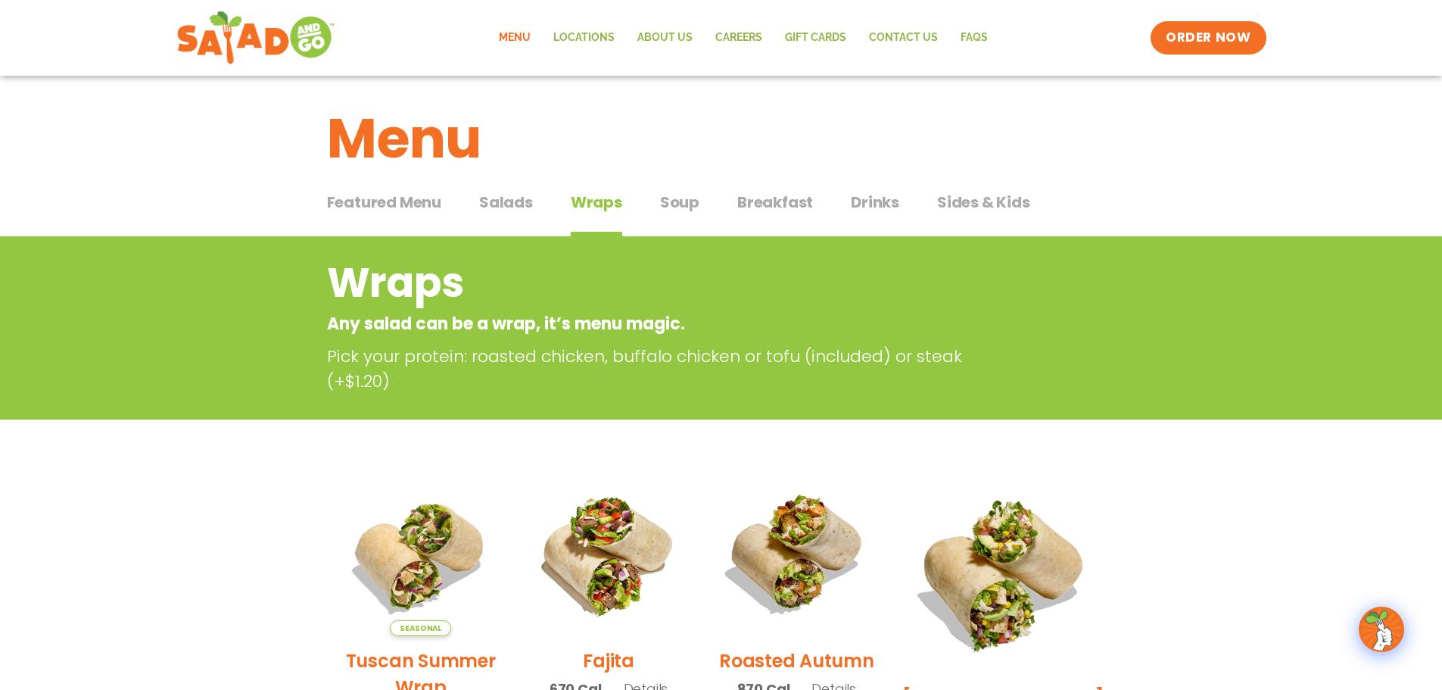
scroll to position [0, 0]
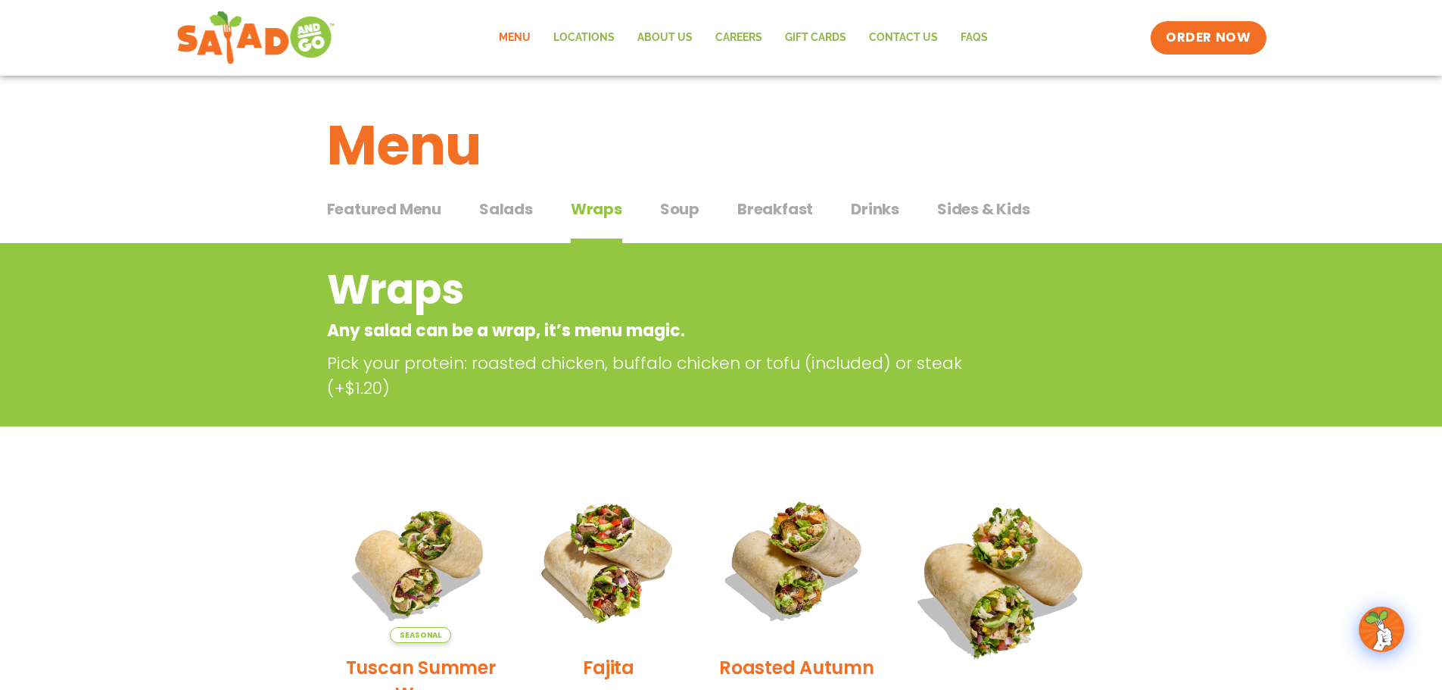
click at [518, 211] on span "Salads" at bounding box center [506, 209] width 54 height 23
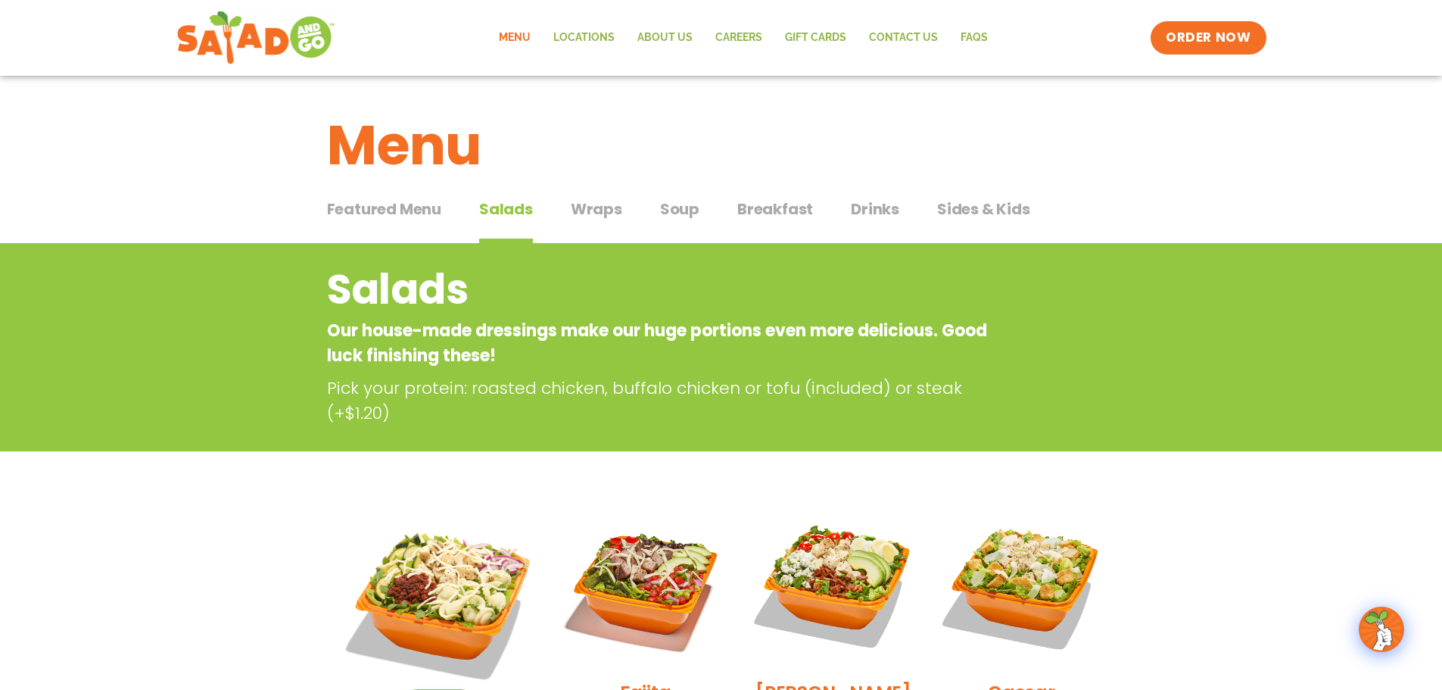
click at [870, 211] on span "Drinks" at bounding box center [875, 209] width 48 height 23
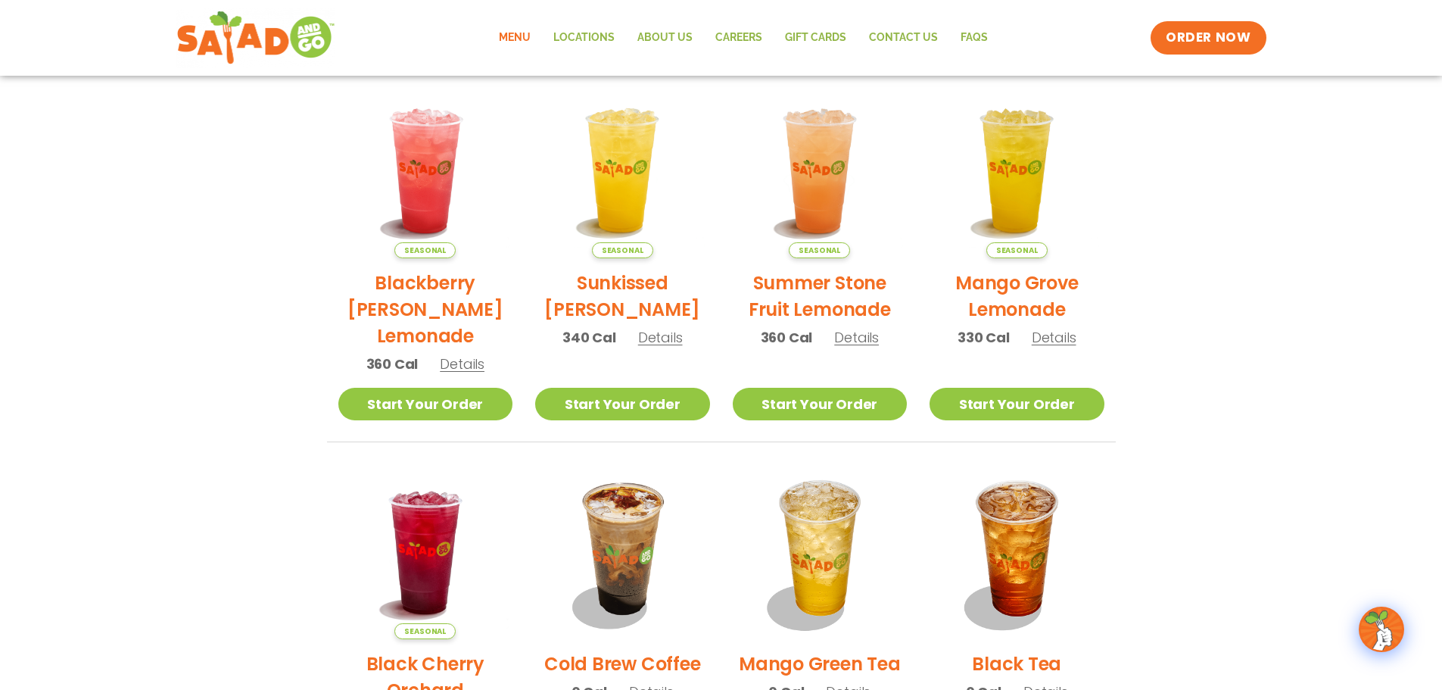
scroll to position [151, 0]
